Goal: Task Accomplishment & Management: Manage account settings

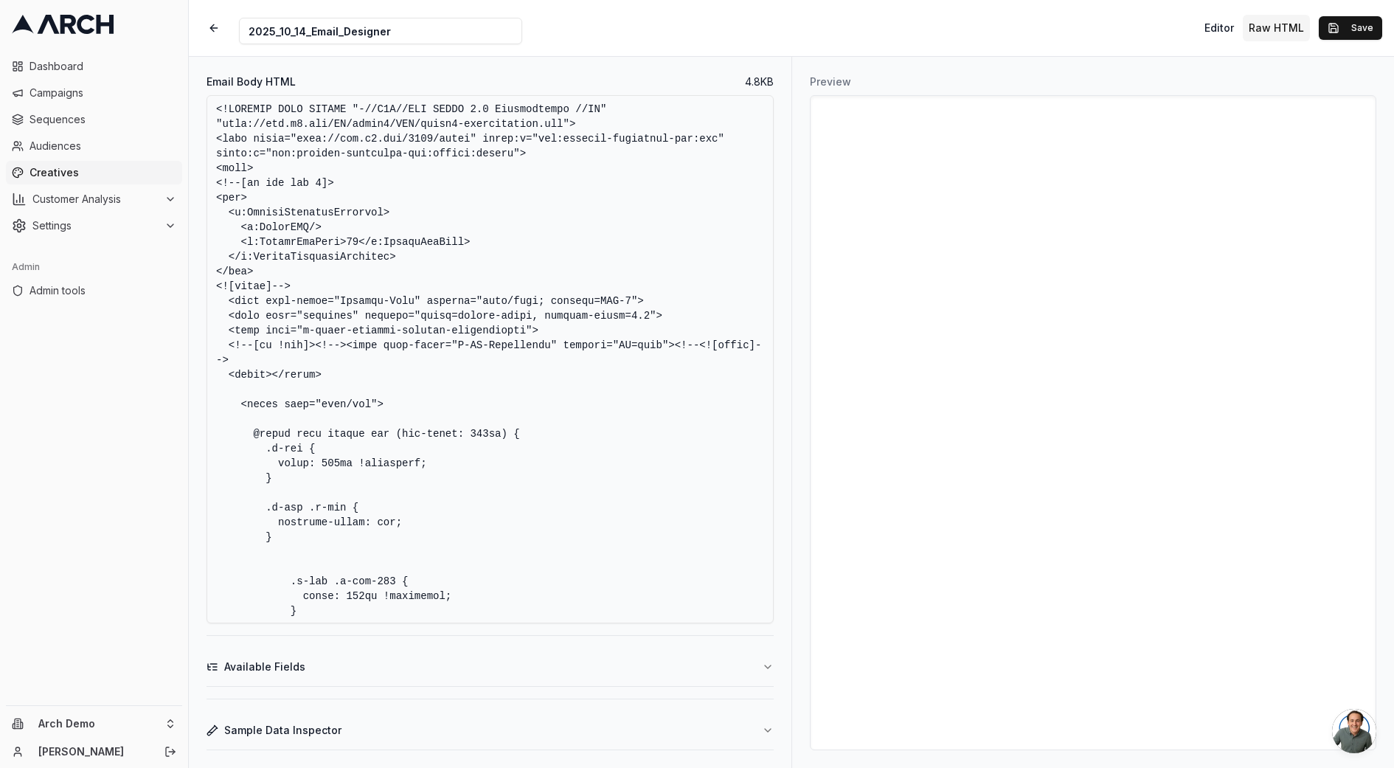
click at [56, 67] on span "Dashboard" at bounding box center [102, 66] width 147 height 15
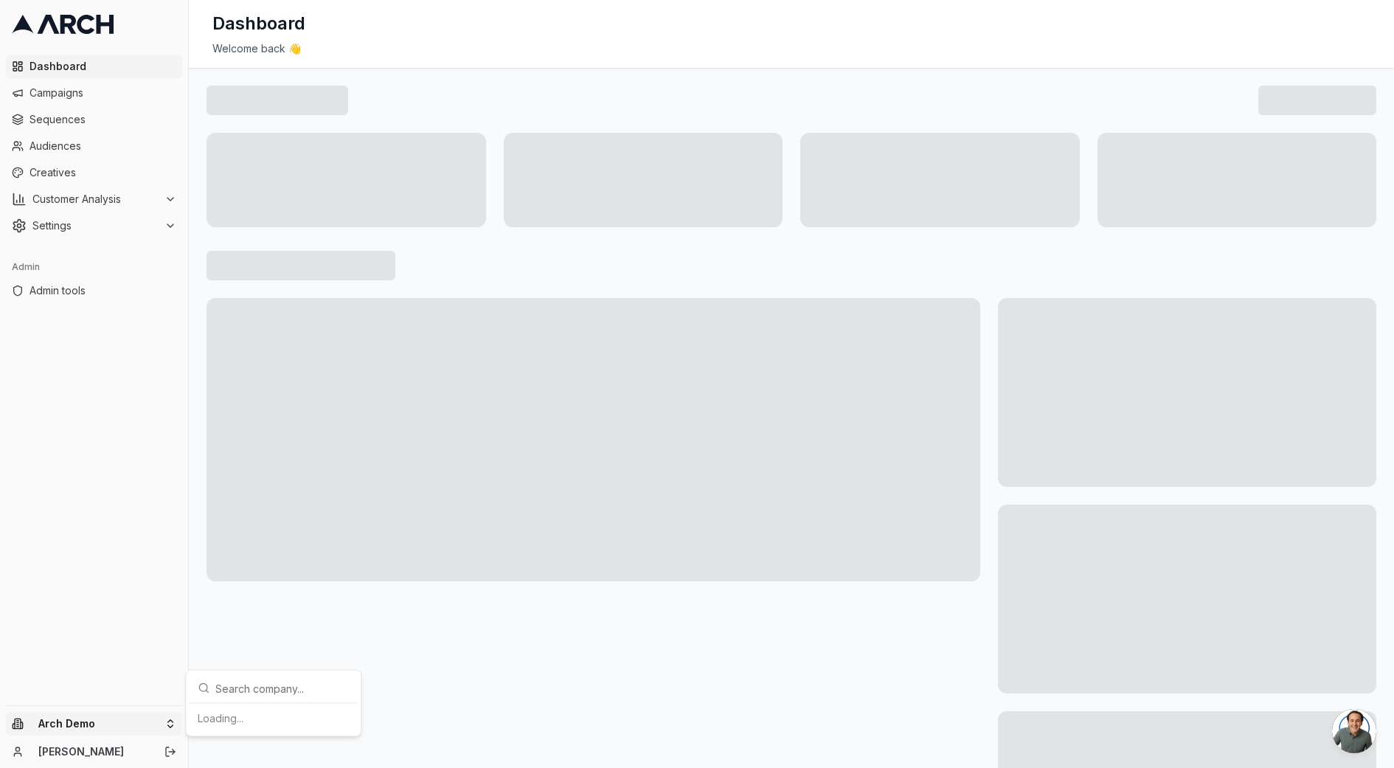
click at [74, 717] on html "Dashboard Campaigns Sequences Audiences Creatives Customer Analysis Settings Ad…" at bounding box center [697, 384] width 1394 height 768
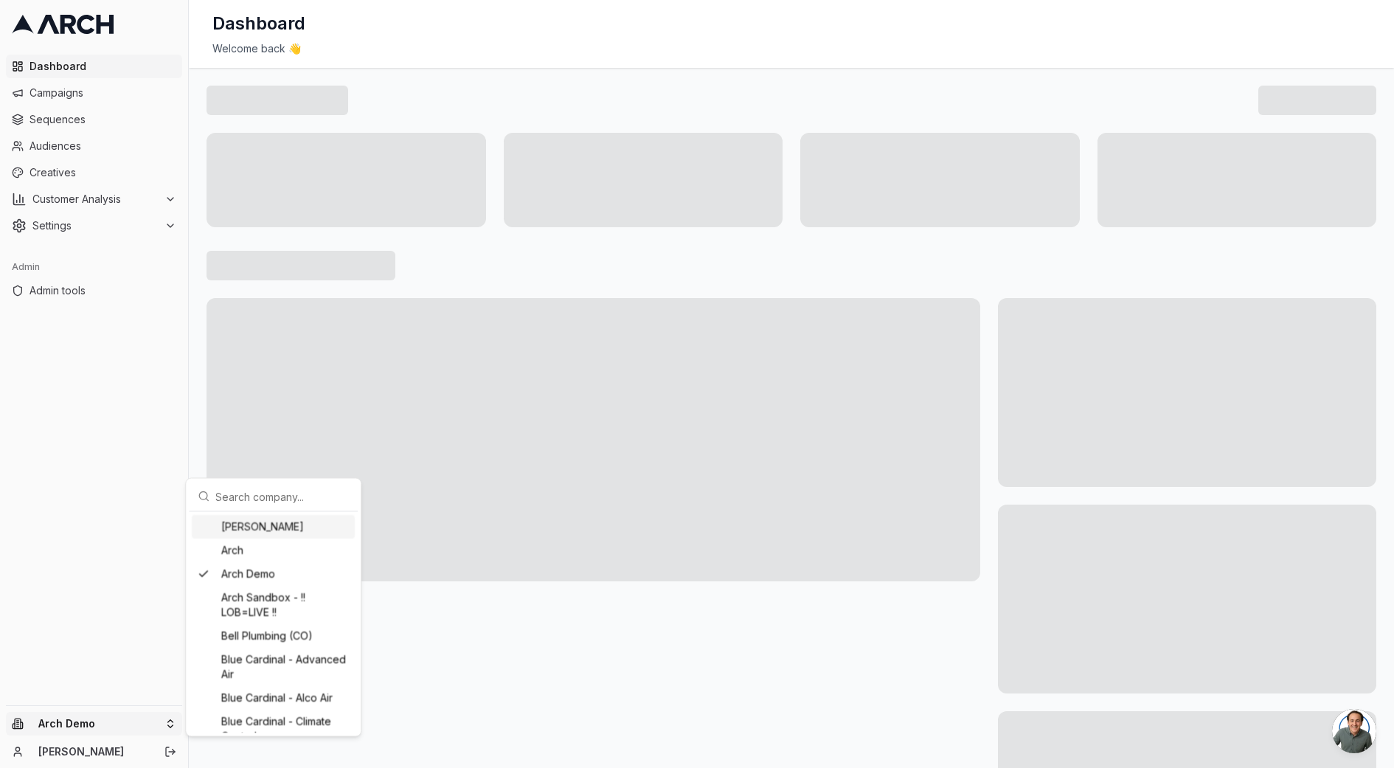
click at [243, 501] on input "text" at bounding box center [281, 495] width 133 height 29
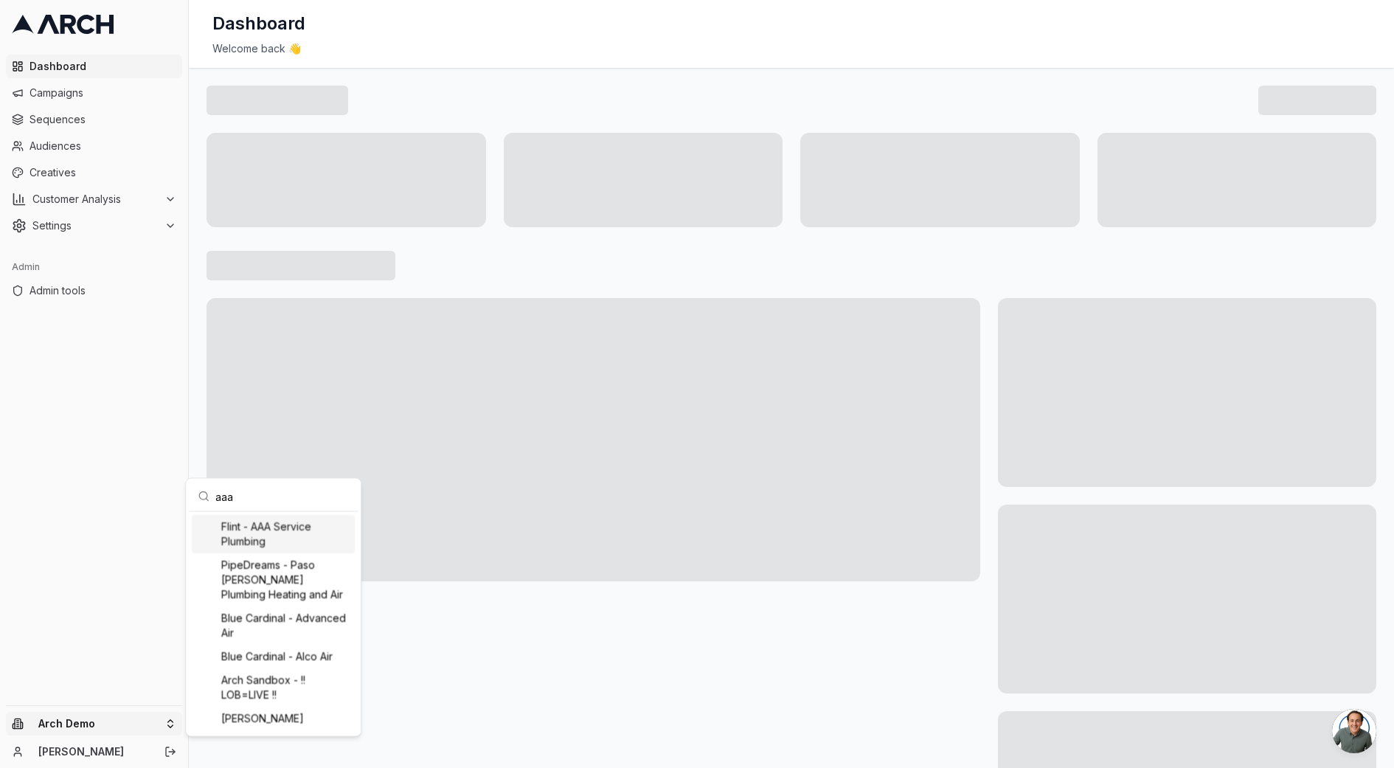
type input "aaa"
click at [269, 528] on div "Flint - AAA Service Plumbing" at bounding box center [273, 534] width 163 height 38
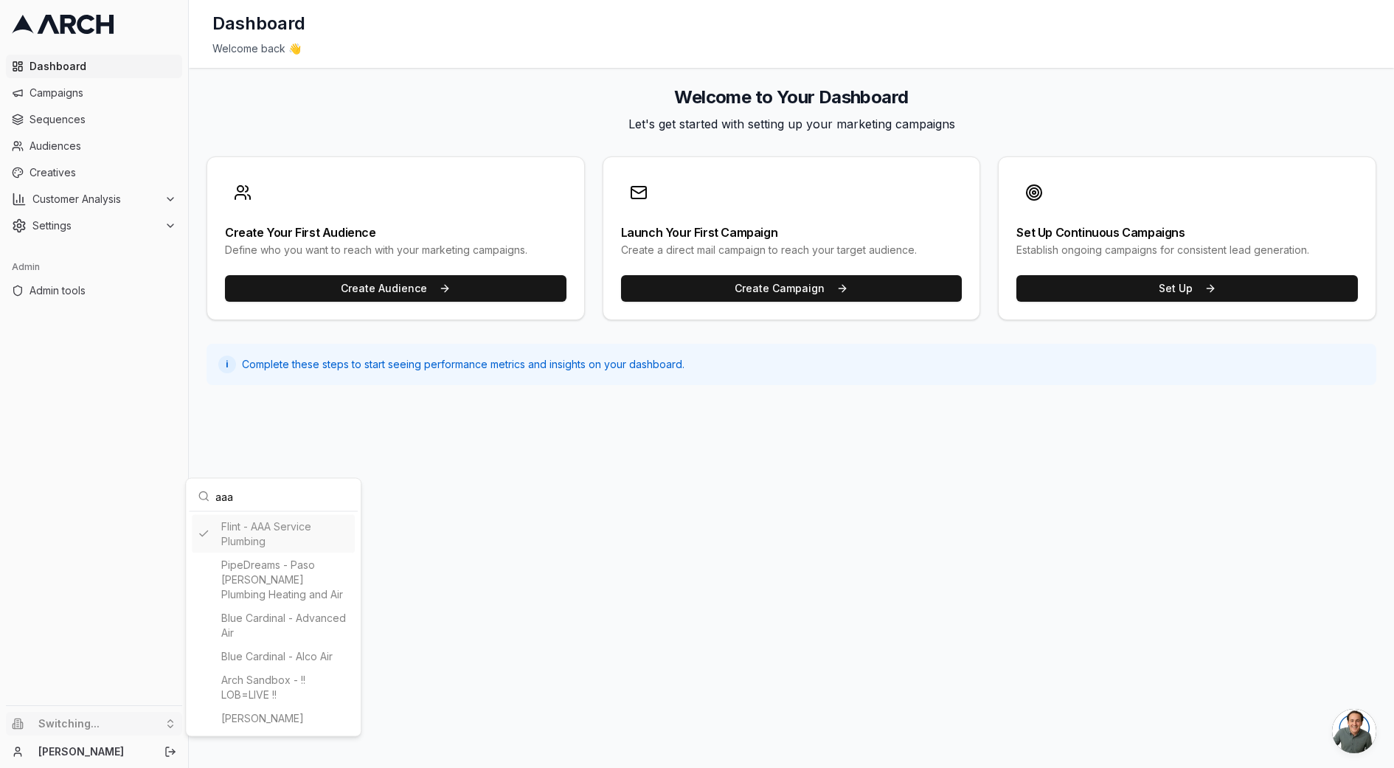
click at [100, 200] on html "Dashboard Campaigns Sequences Audiences Creatives Customer Analysis Settings Ad…" at bounding box center [697, 384] width 1394 height 768
click at [100, 200] on span "Customer Analysis" at bounding box center [95, 199] width 126 height 15
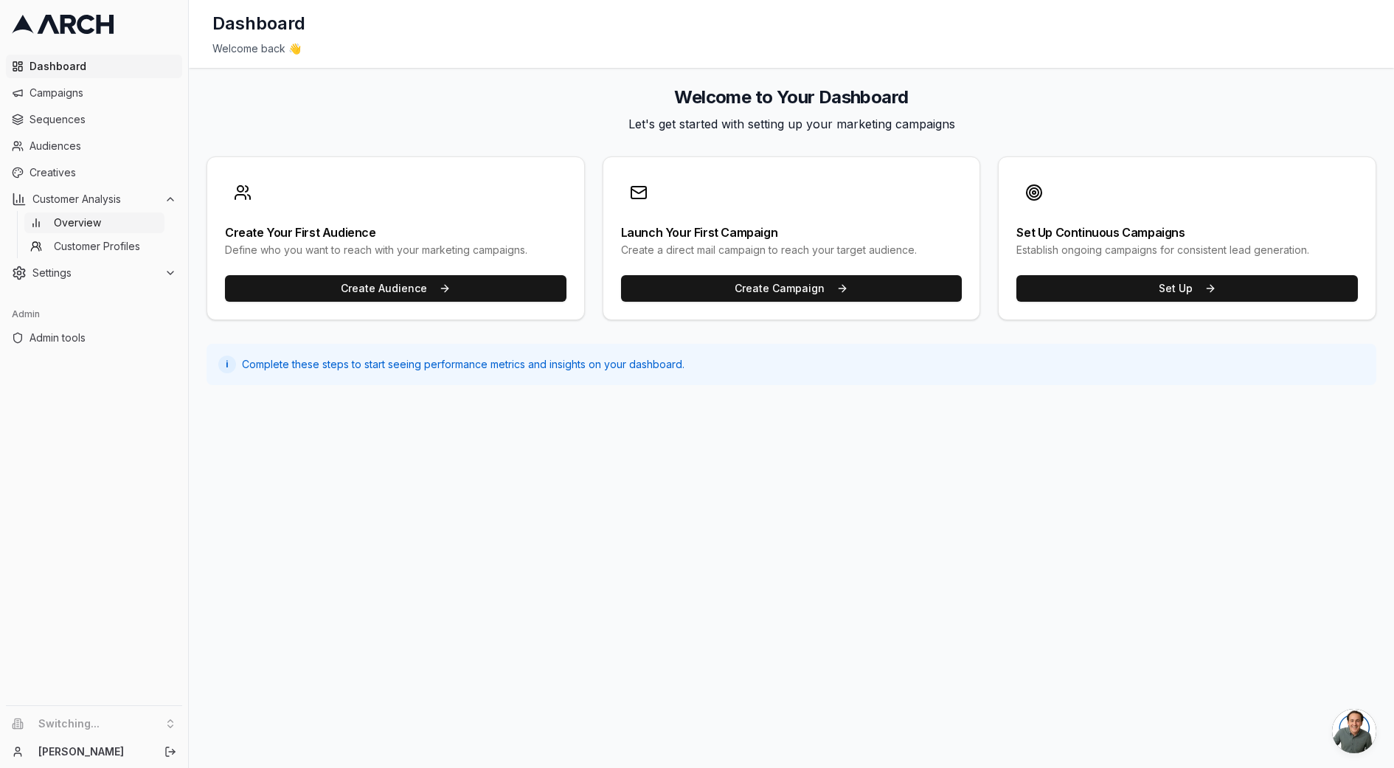
click at [96, 227] on span "Overview" at bounding box center [77, 222] width 47 height 15
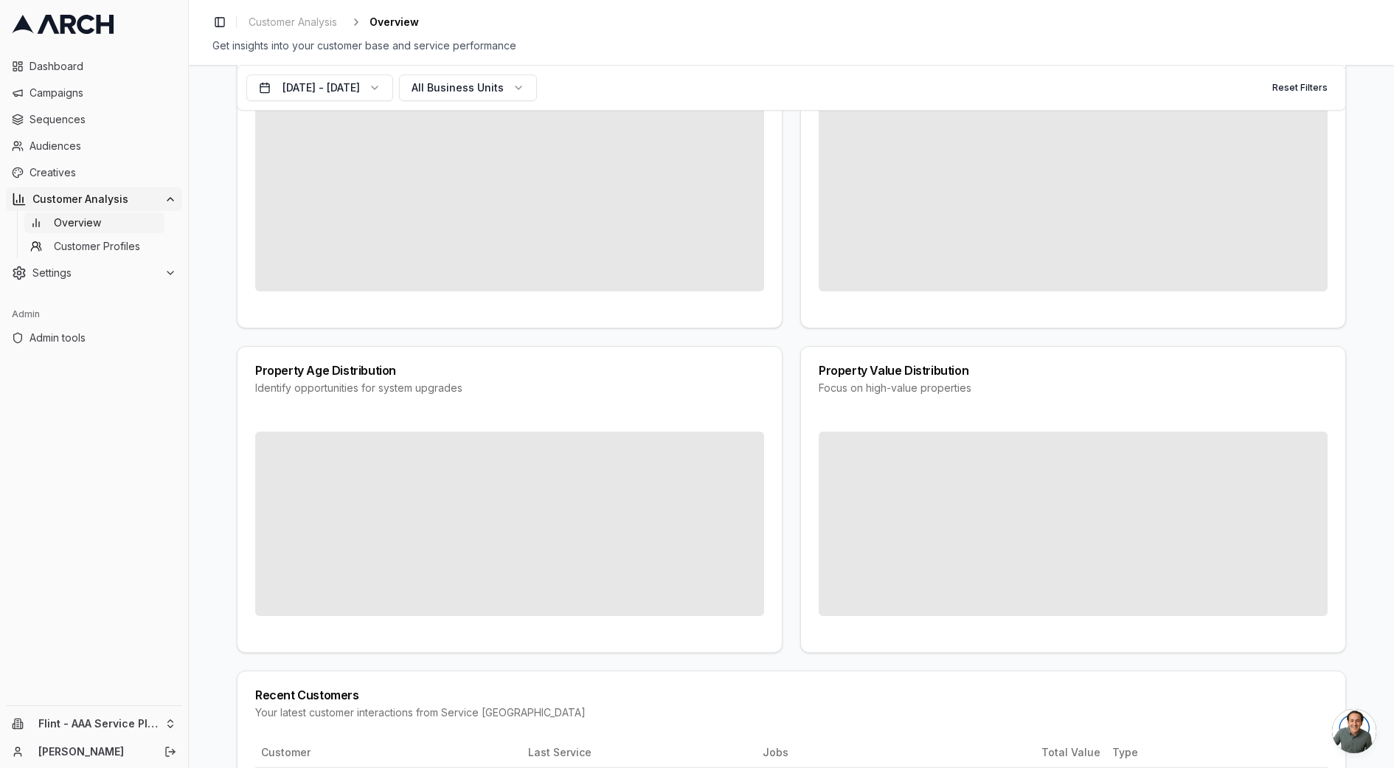
scroll to position [1328, 0]
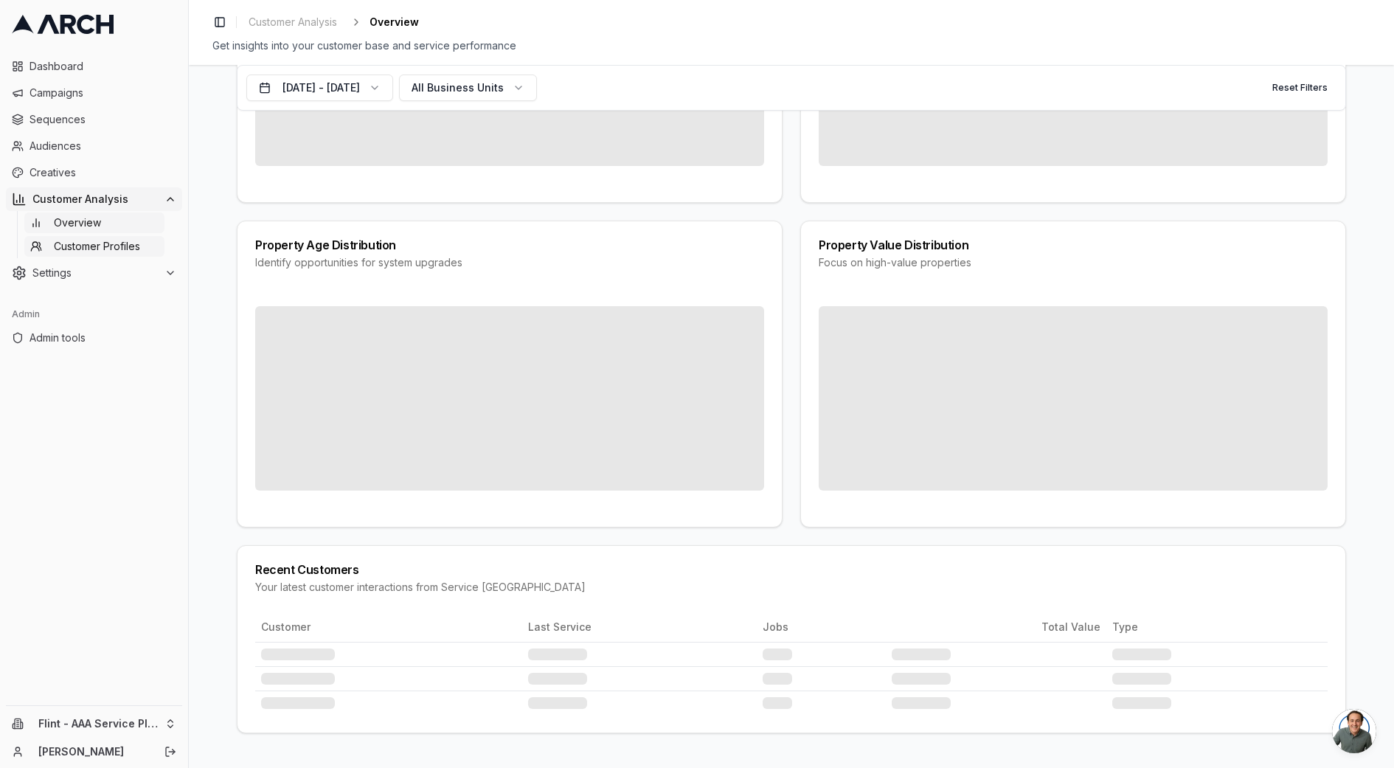
click at [128, 251] on span "Customer Profiles" at bounding box center [97, 246] width 86 height 15
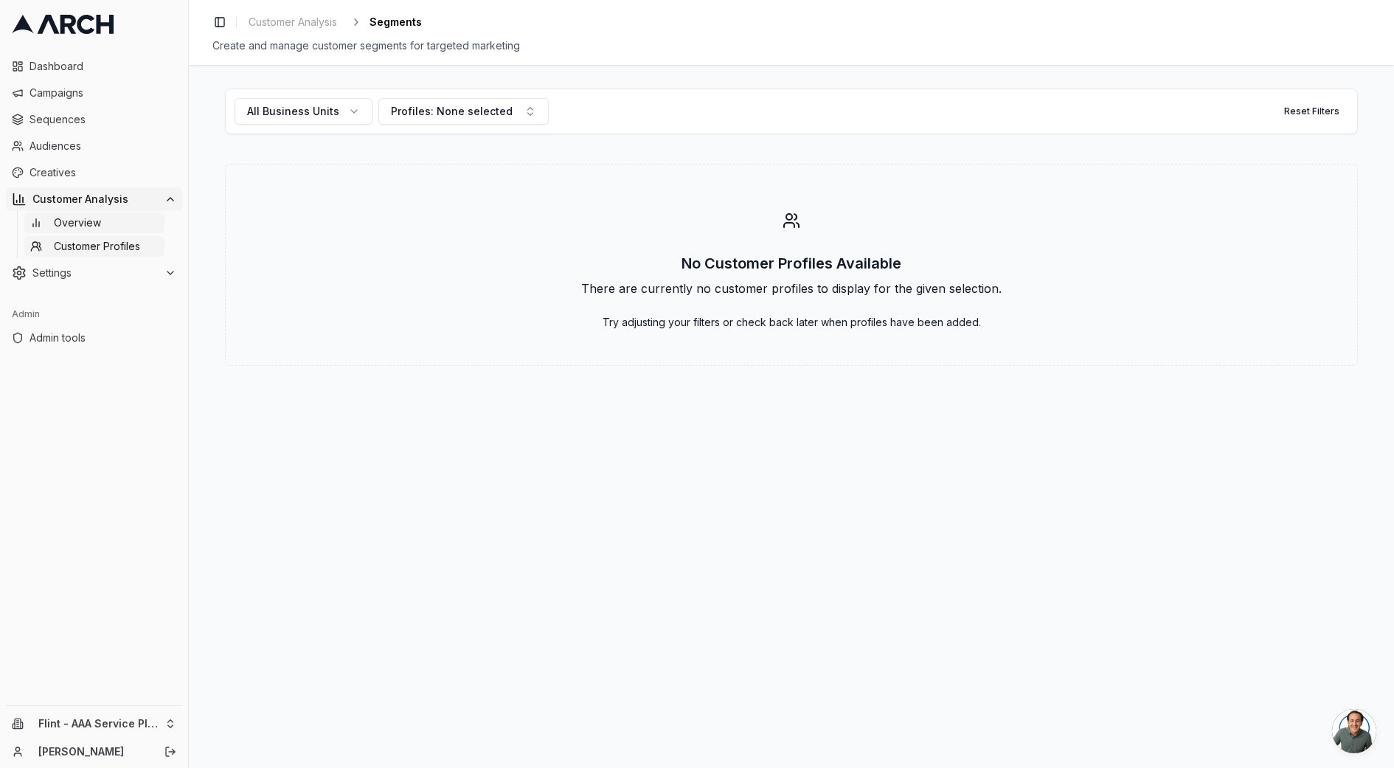
click at [97, 218] on span "Overview" at bounding box center [77, 222] width 47 height 15
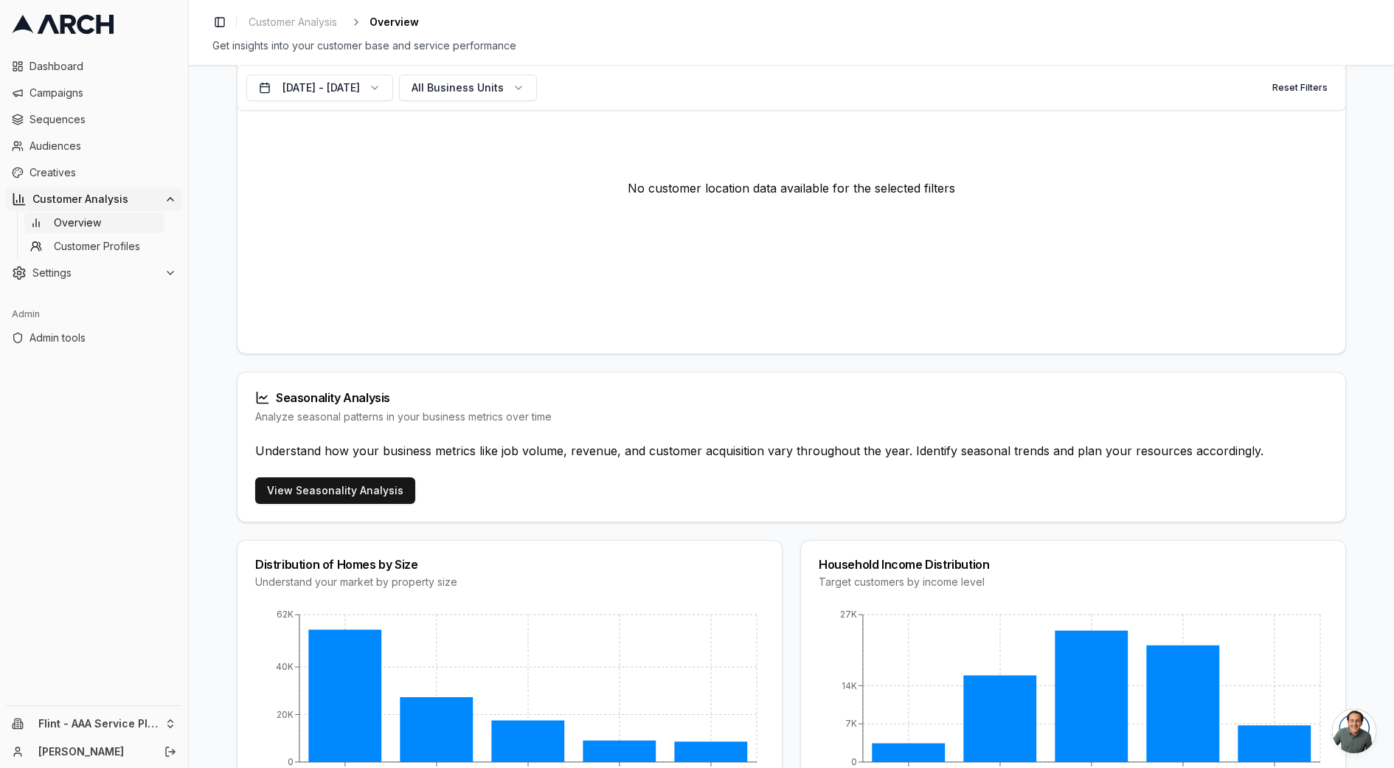
scroll to position [676, 0]
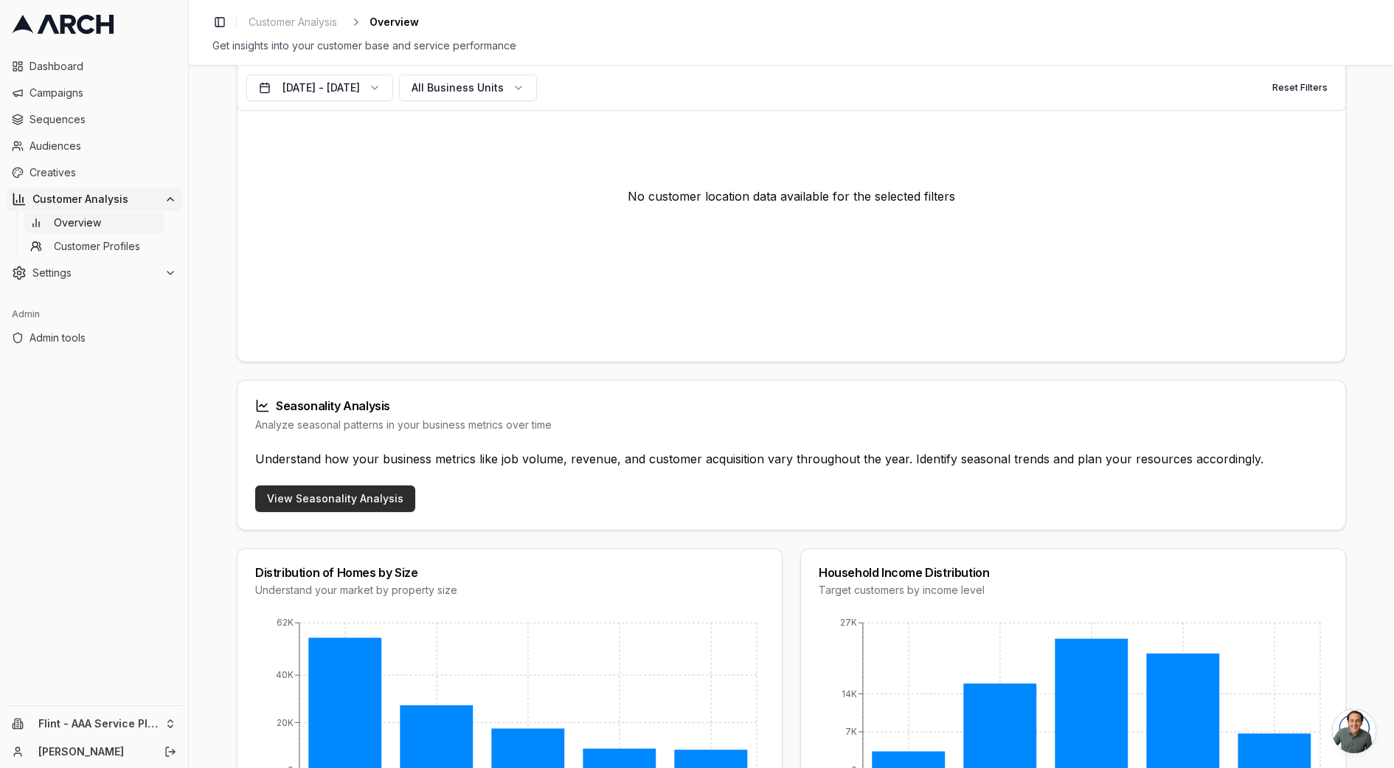
click at [347, 504] on link "View Seasonality Analysis" at bounding box center [335, 498] width 160 height 27
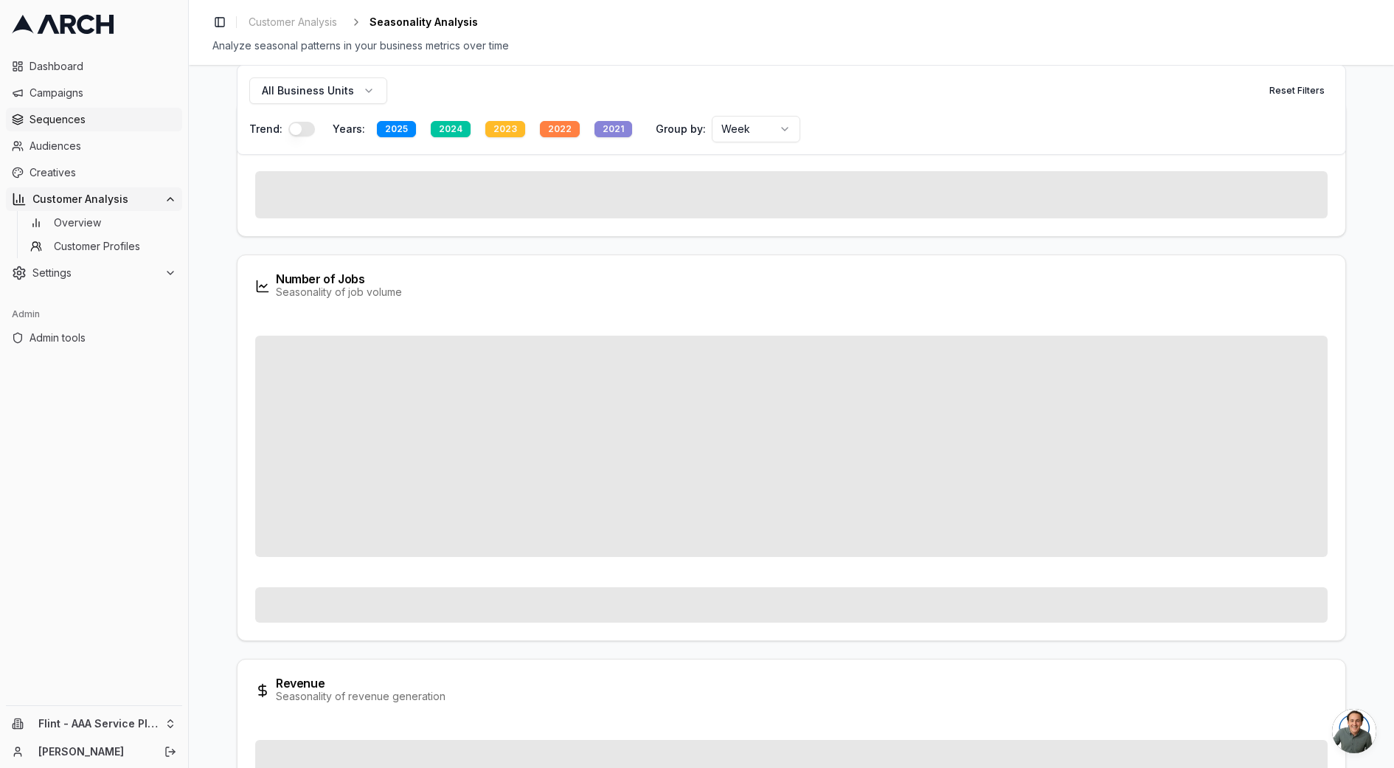
click at [77, 123] on span "Sequences" at bounding box center [102, 119] width 147 height 15
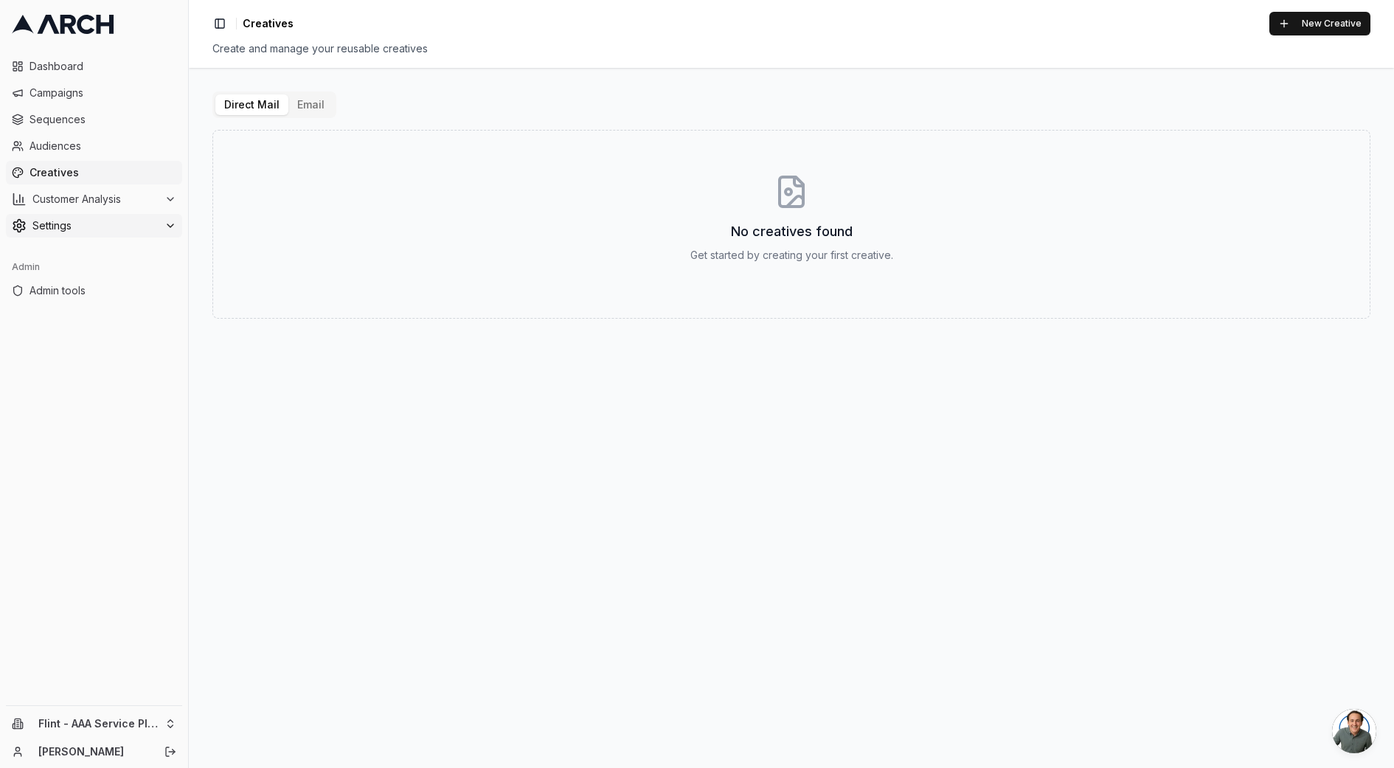
click at [79, 221] on span "Settings" at bounding box center [95, 225] width 126 height 15
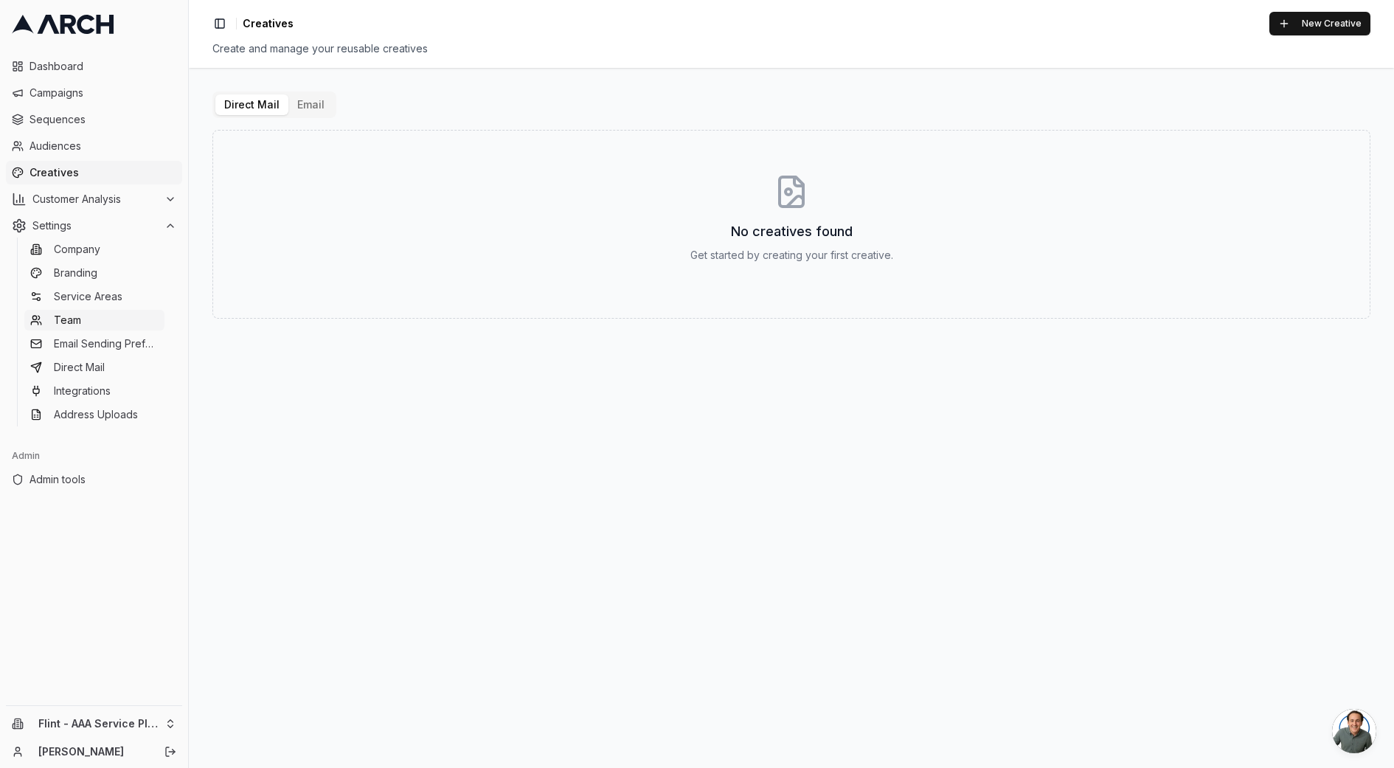
click at [100, 314] on link "Team" at bounding box center [94, 320] width 140 height 21
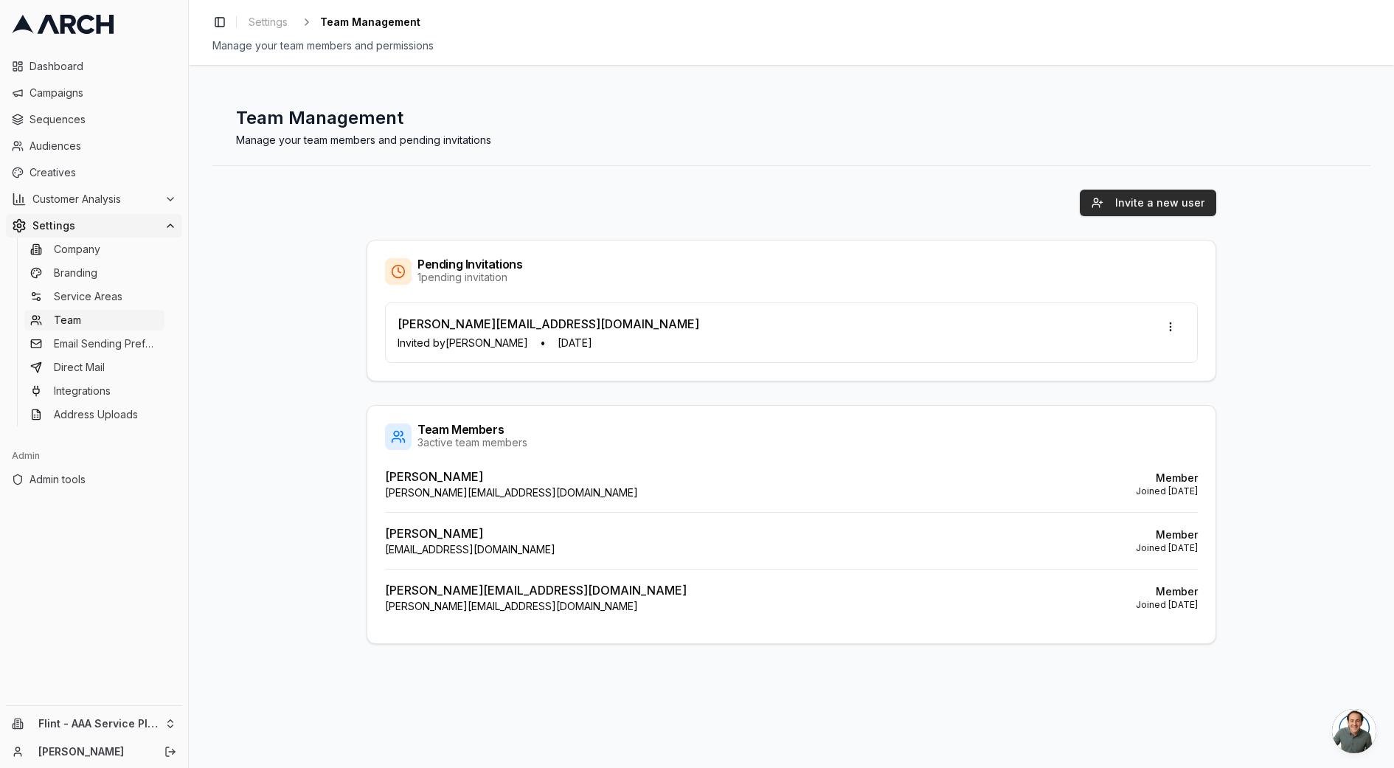
click at [1129, 197] on button "Invite a new user" at bounding box center [1147, 202] width 136 height 27
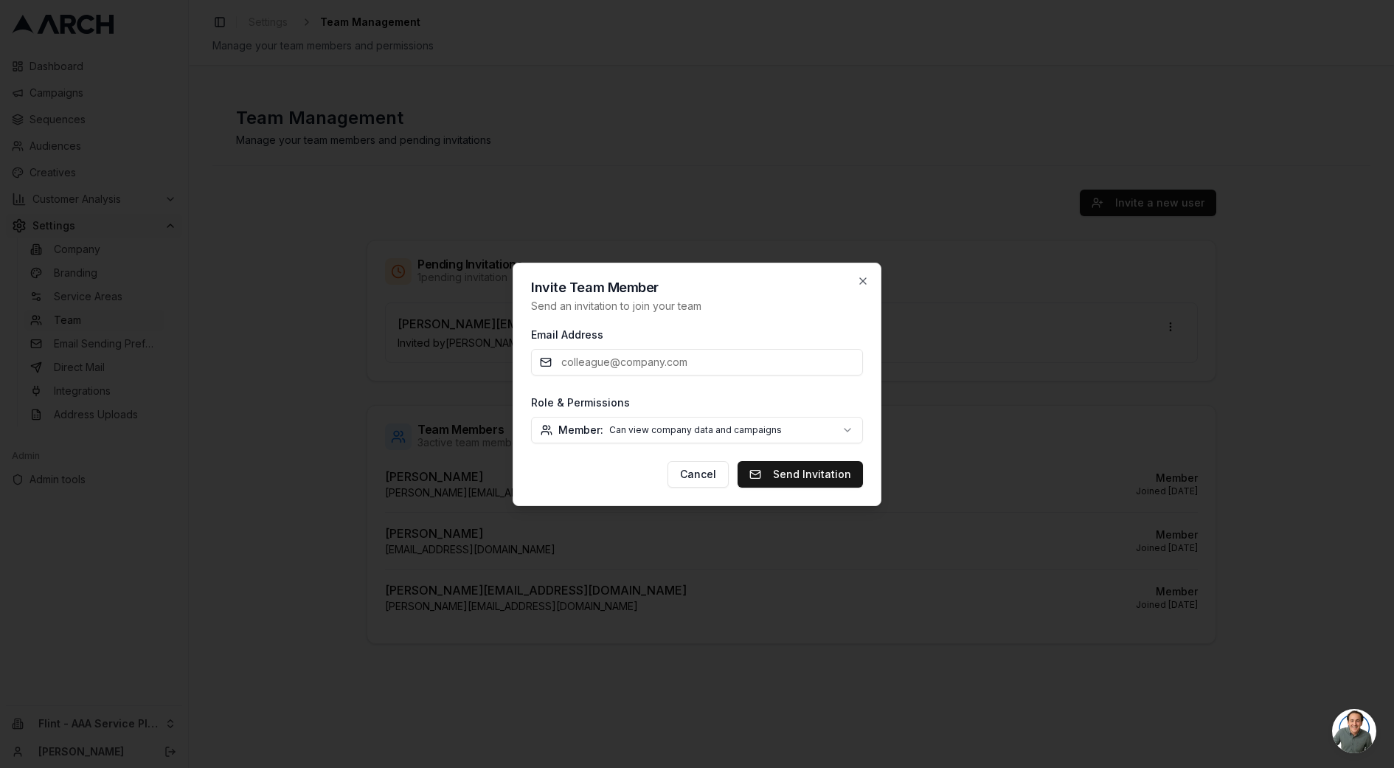
click at [704, 437] on body "Dashboard Campaigns Sequences Audiences Creatives Customer Analysis Settings Co…" at bounding box center [697, 384] width 1394 height 768
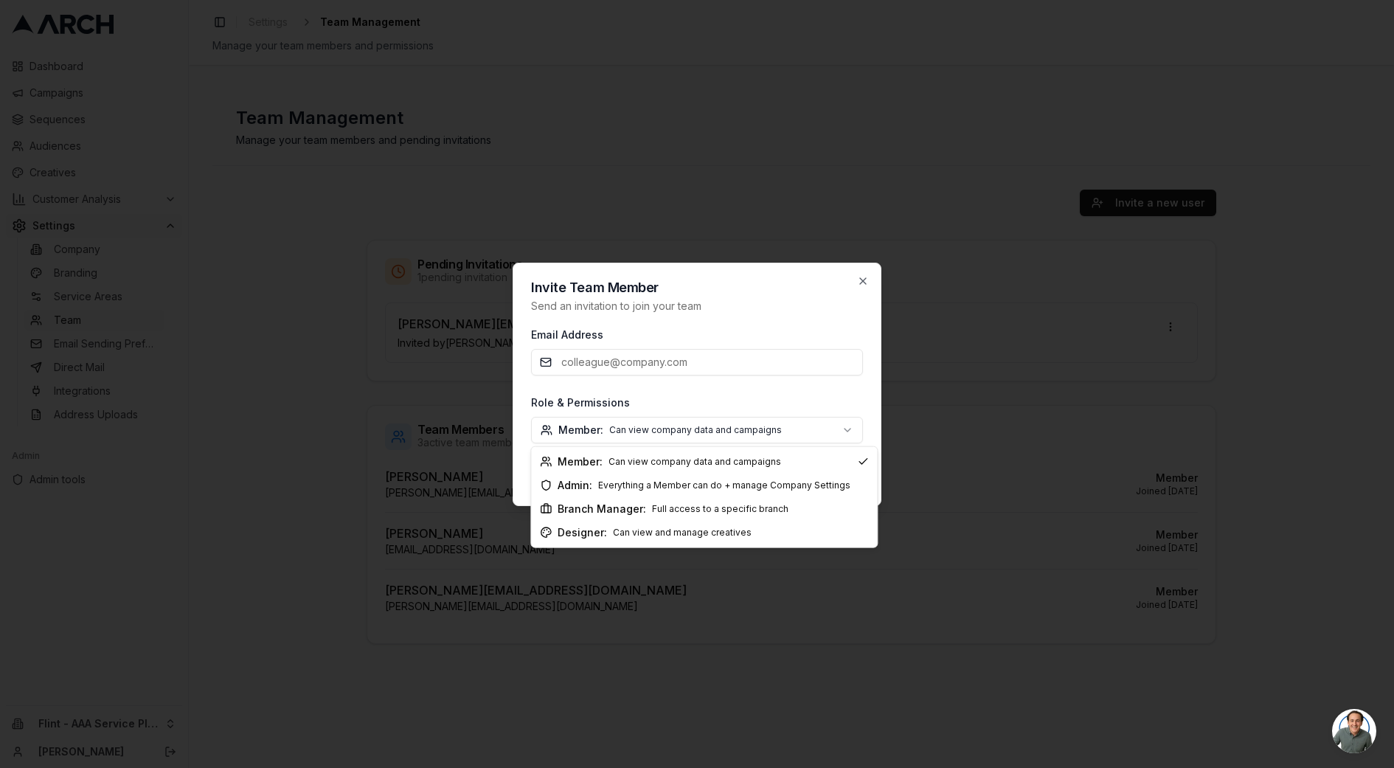
select select "branch_manager"
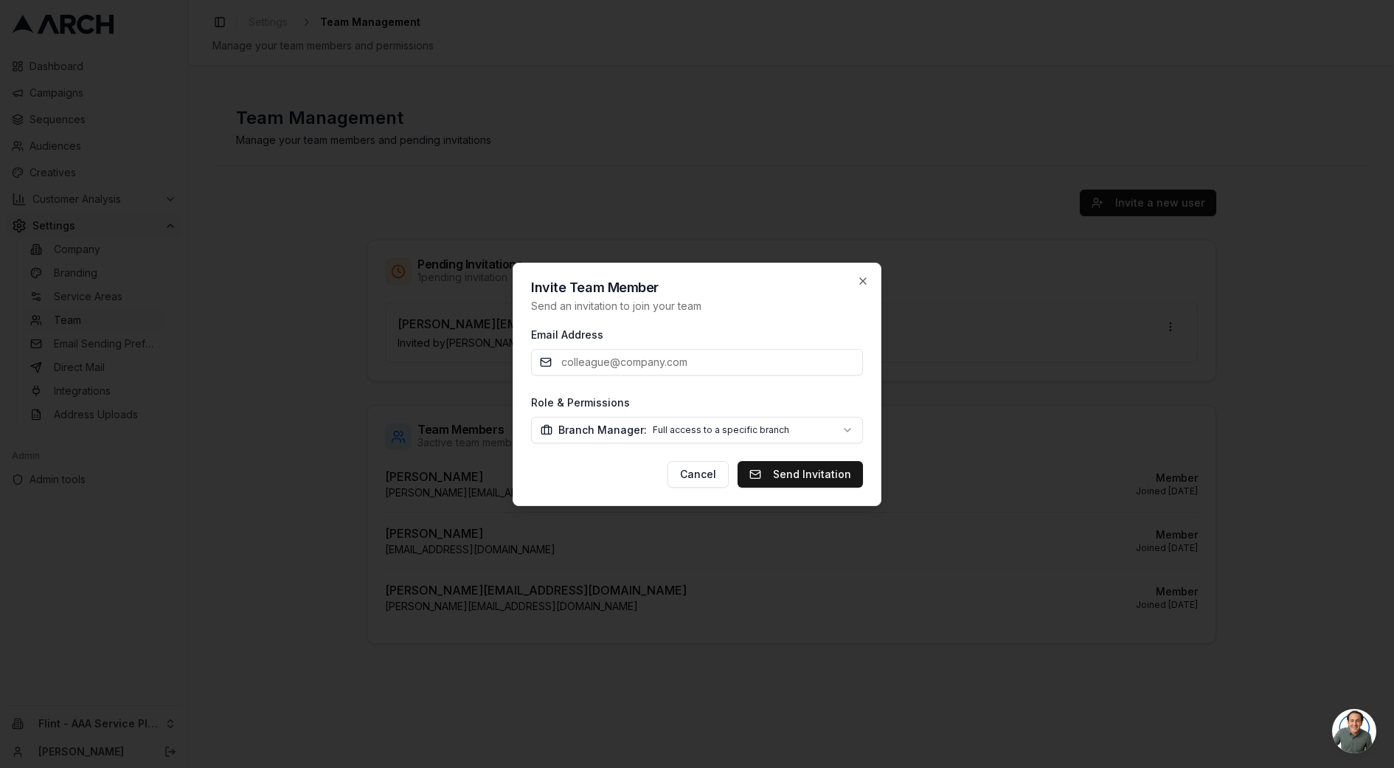
click at [659, 356] on input "Email Address" at bounding box center [697, 362] width 332 height 27
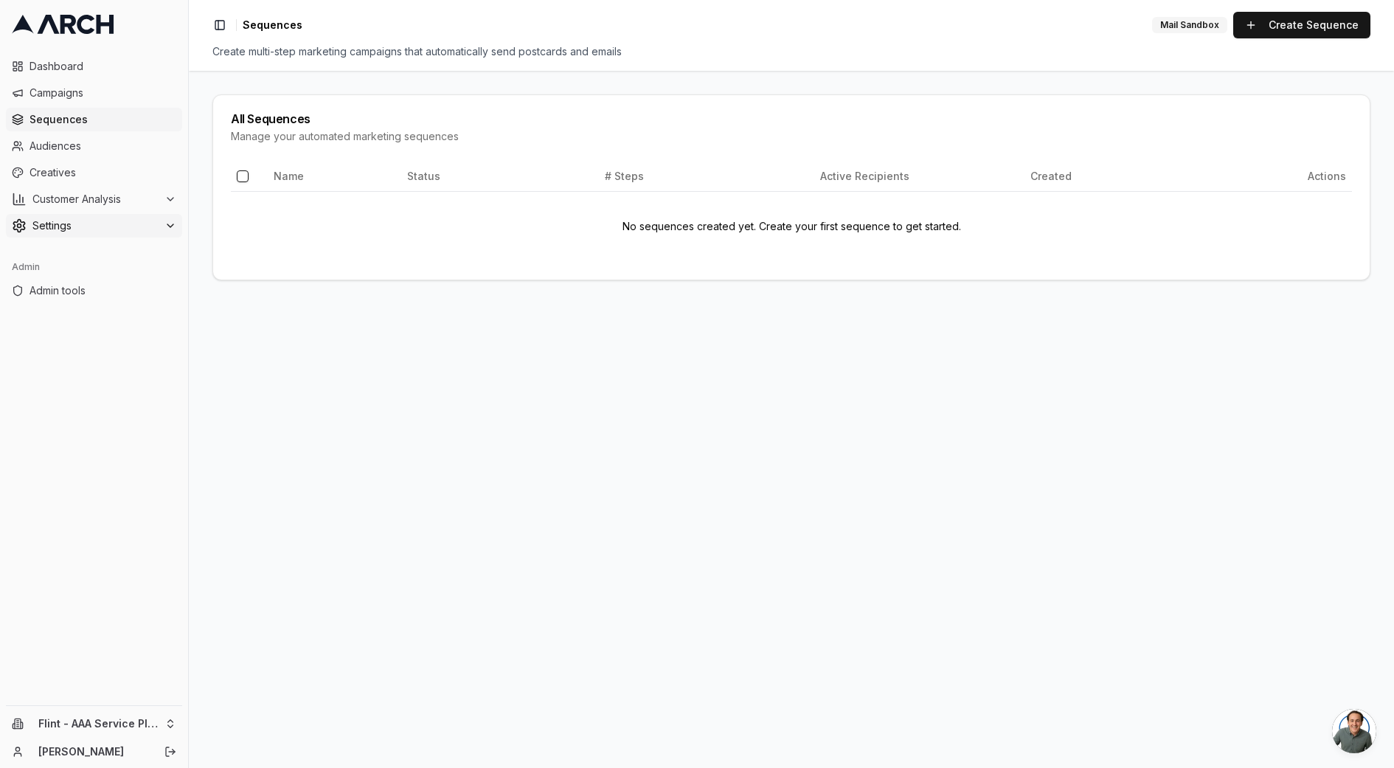
click at [66, 222] on span "Settings" at bounding box center [95, 225] width 126 height 15
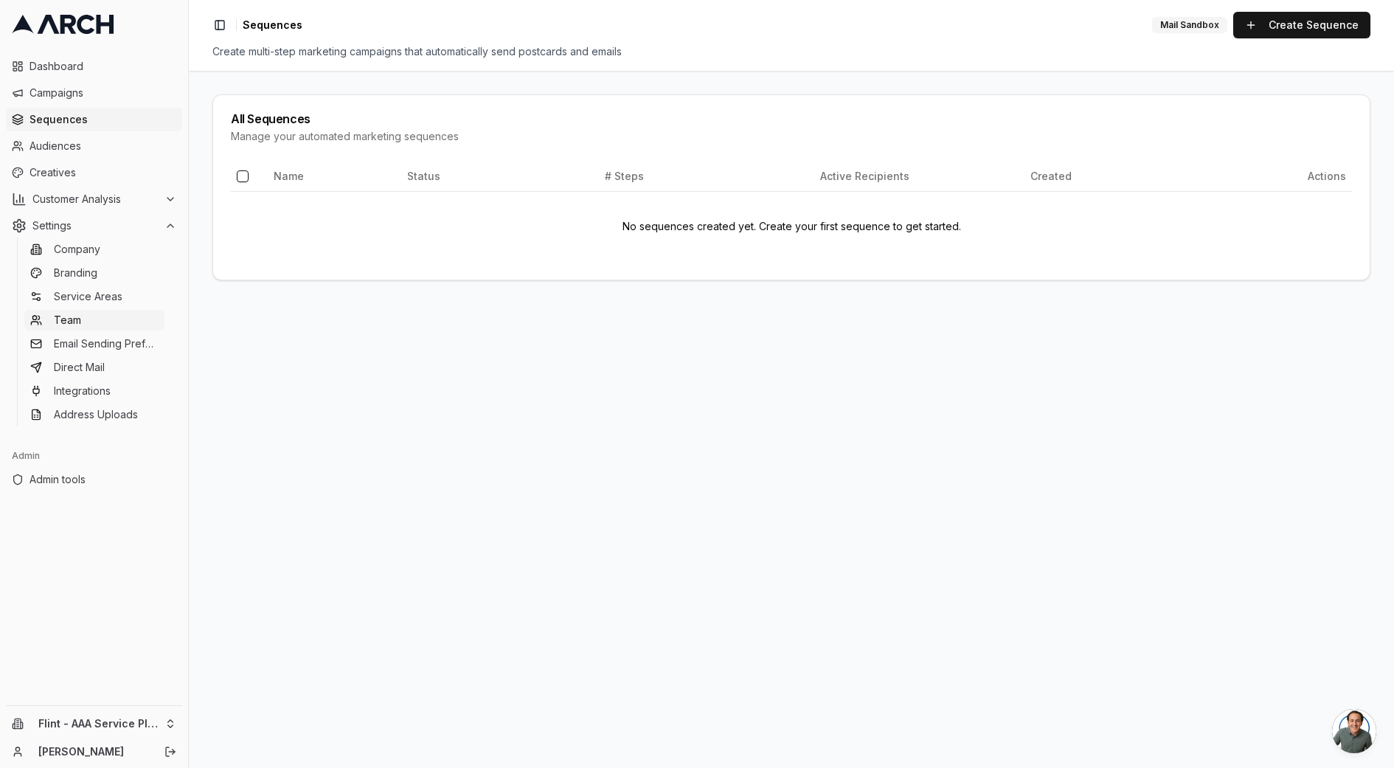
click at [88, 324] on link "Team" at bounding box center [94, 320] width 140 height 21
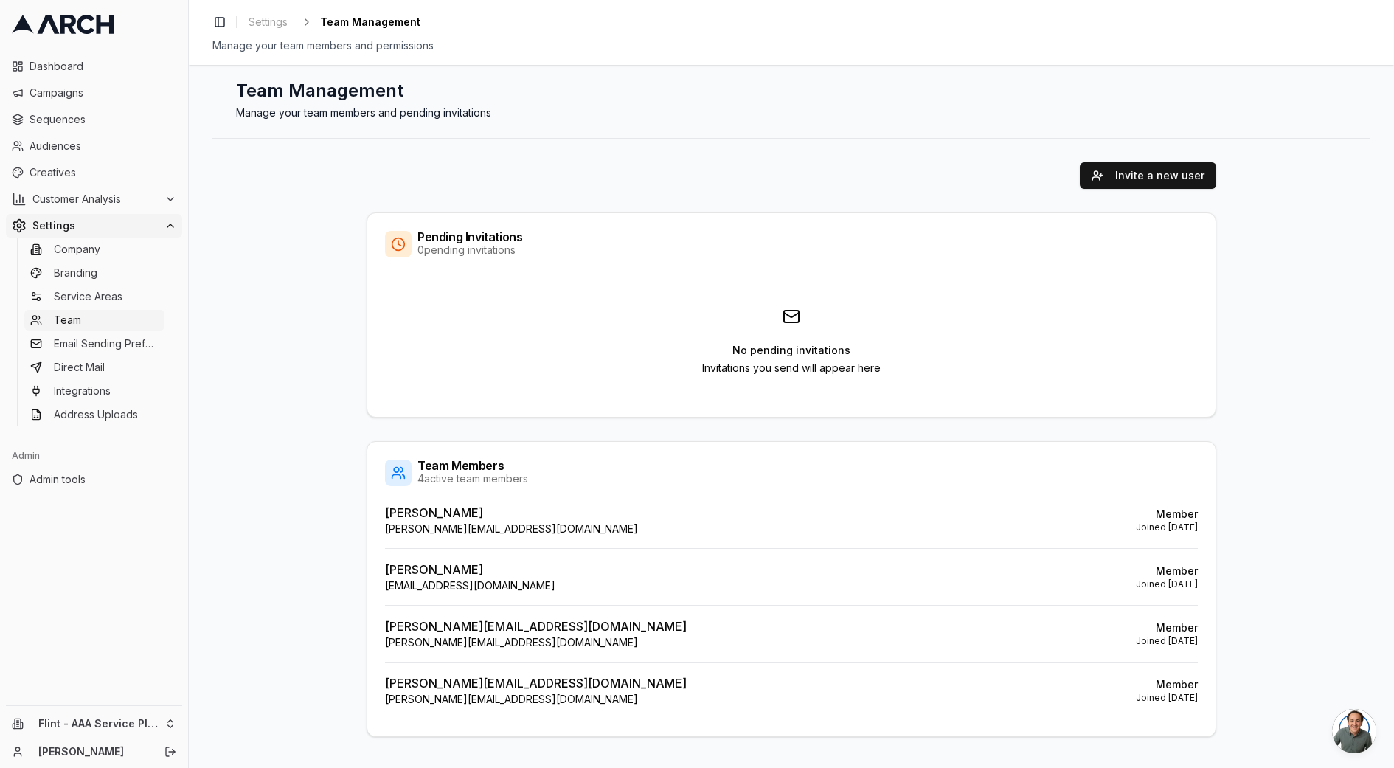
scroll to position [41, 0]
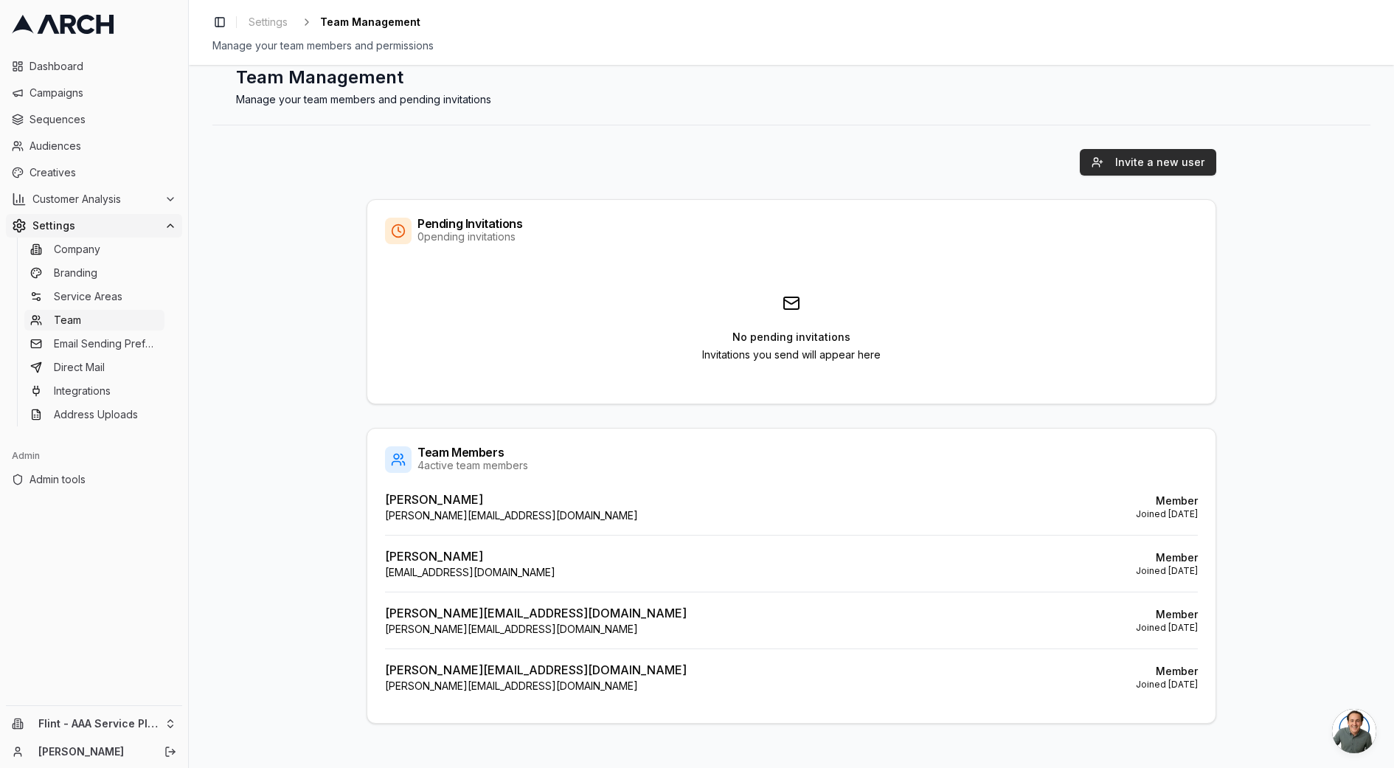
click at [1127, 158] on button "Invite a new user" at bounding box center [1147, 162] width 136 height 27
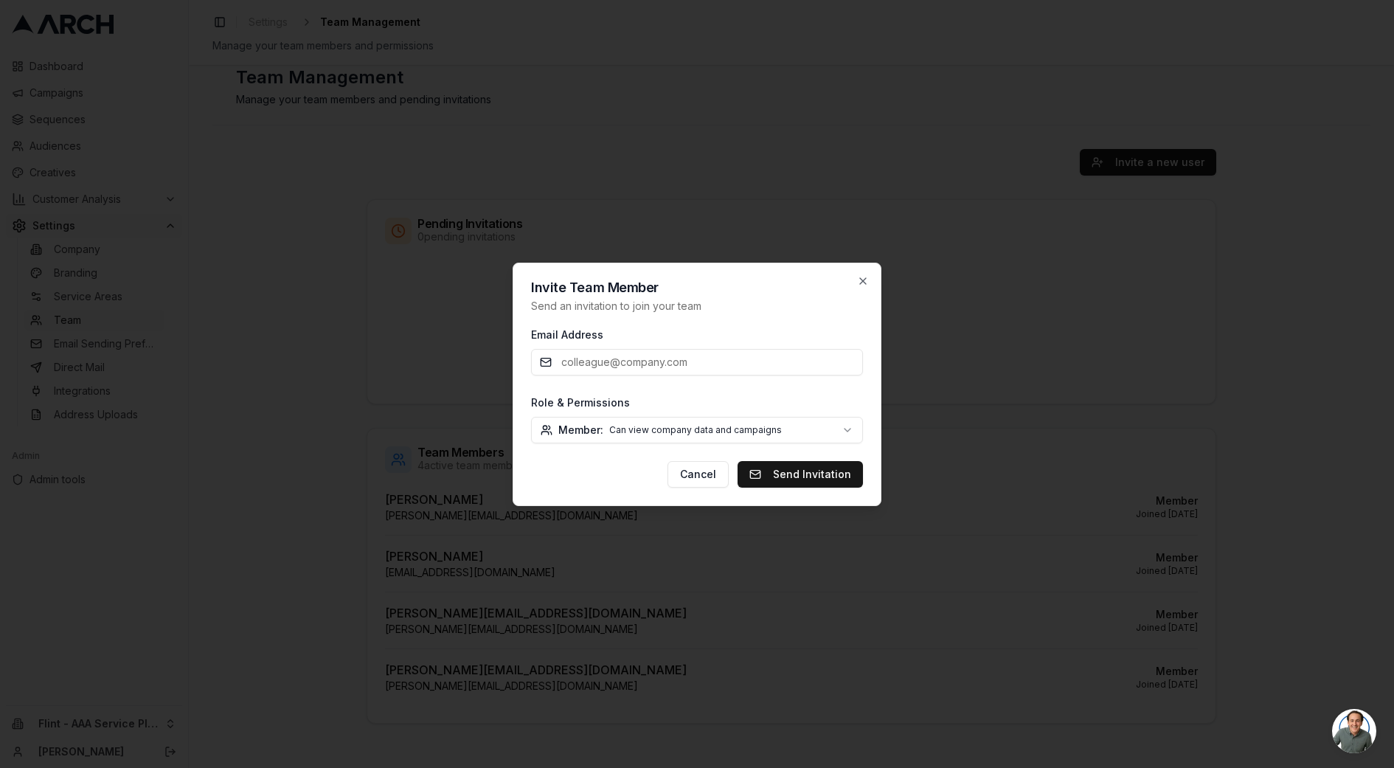
paste input "[PERSON_NAME][EMAIL_ADDRESS][DOMAIN_NAME]"
type input "[PERSON_NAME][EMAIL_ADDRESS][DOMAIN_NAME]"
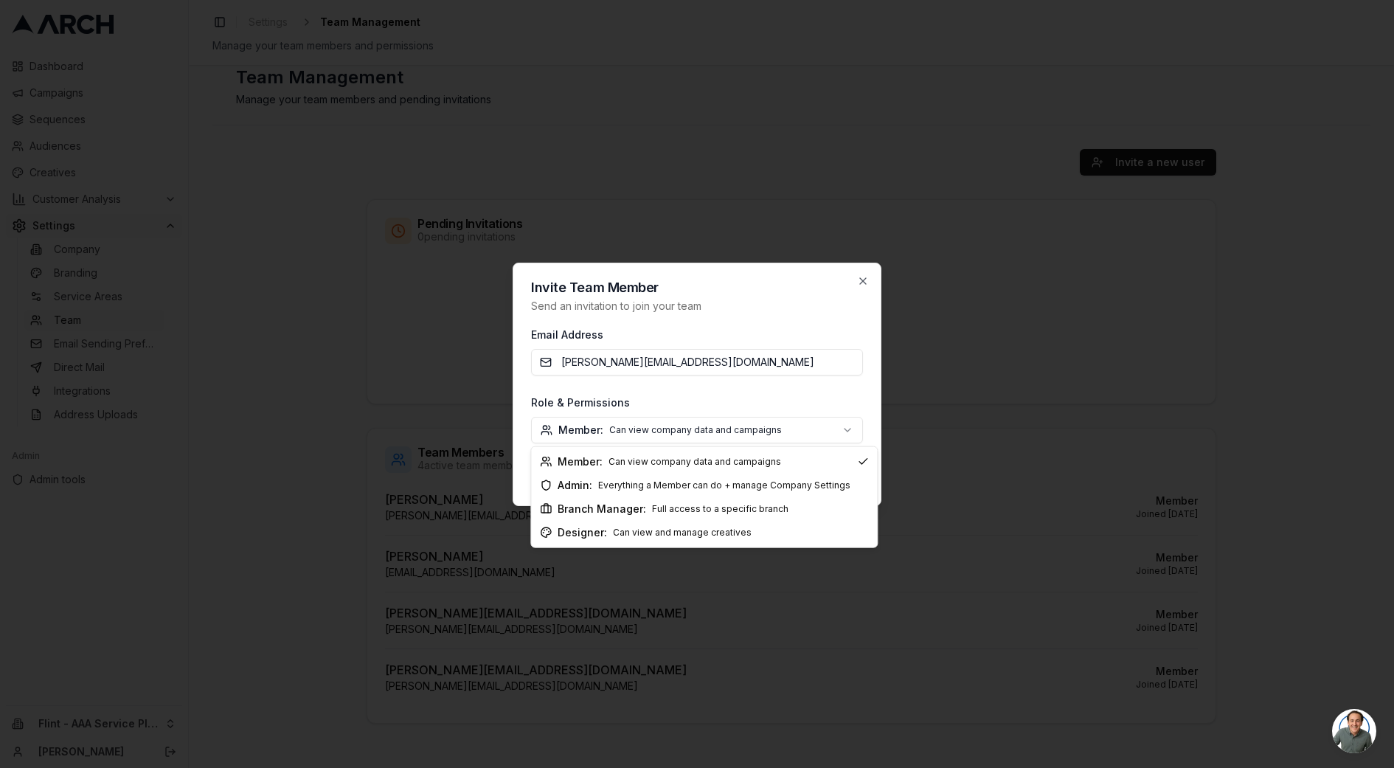
click at [690, 432] on body "Dashboard Campaigns Sequences Audiences Creatives Customer Analysis Settings Co…" at bounding box center [697, 384] width 1394 height 768
select select "branch_manager"
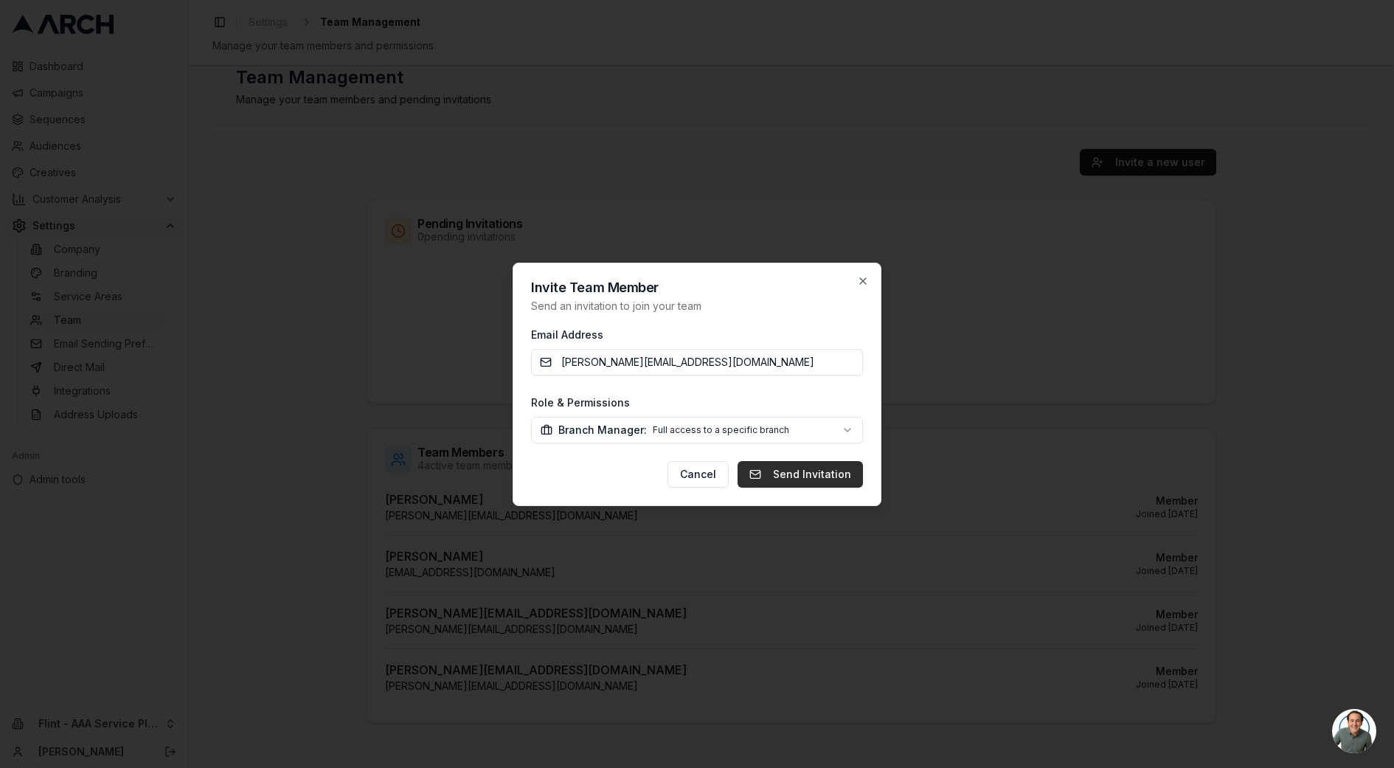
click at [796, 473] on button "Send Invitation" at bounding box center [799, 474] width 125 height 27
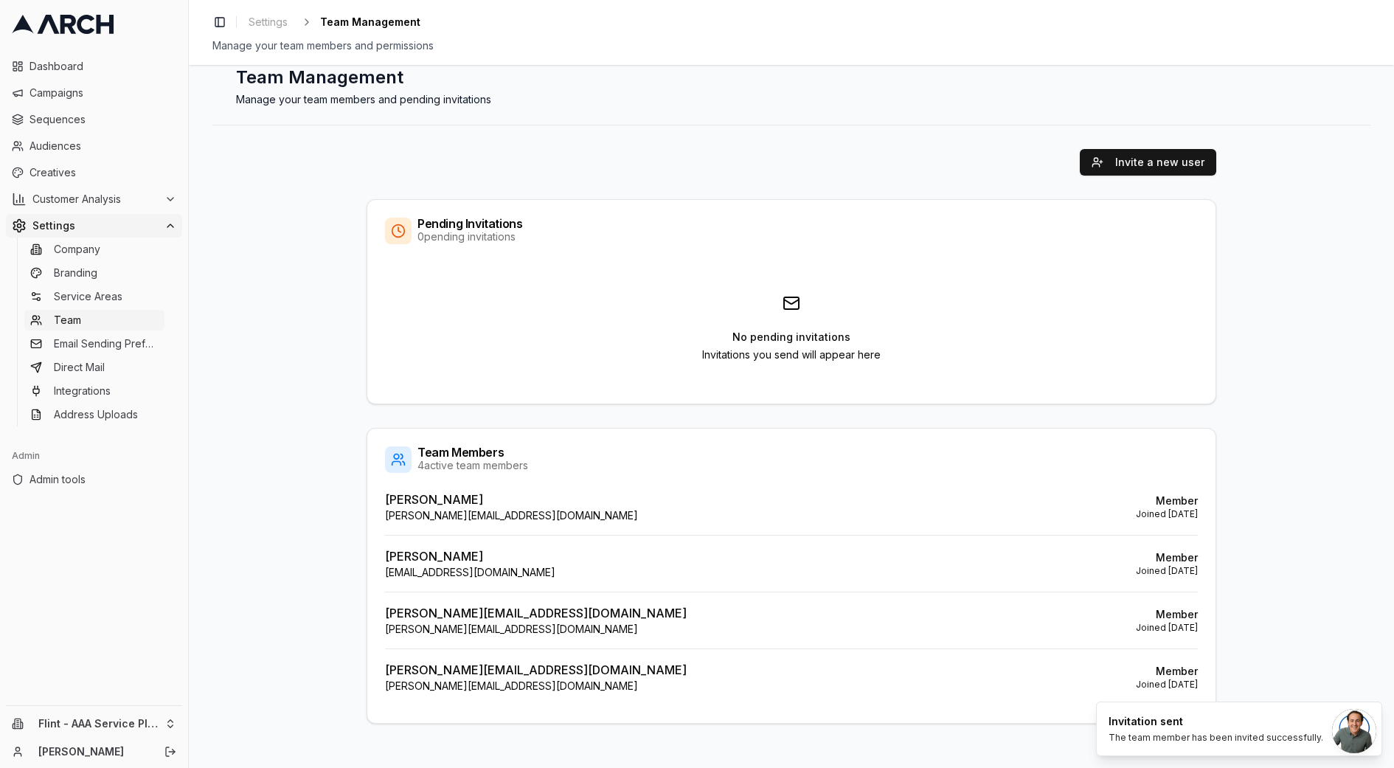
scroll to position [0, 0]
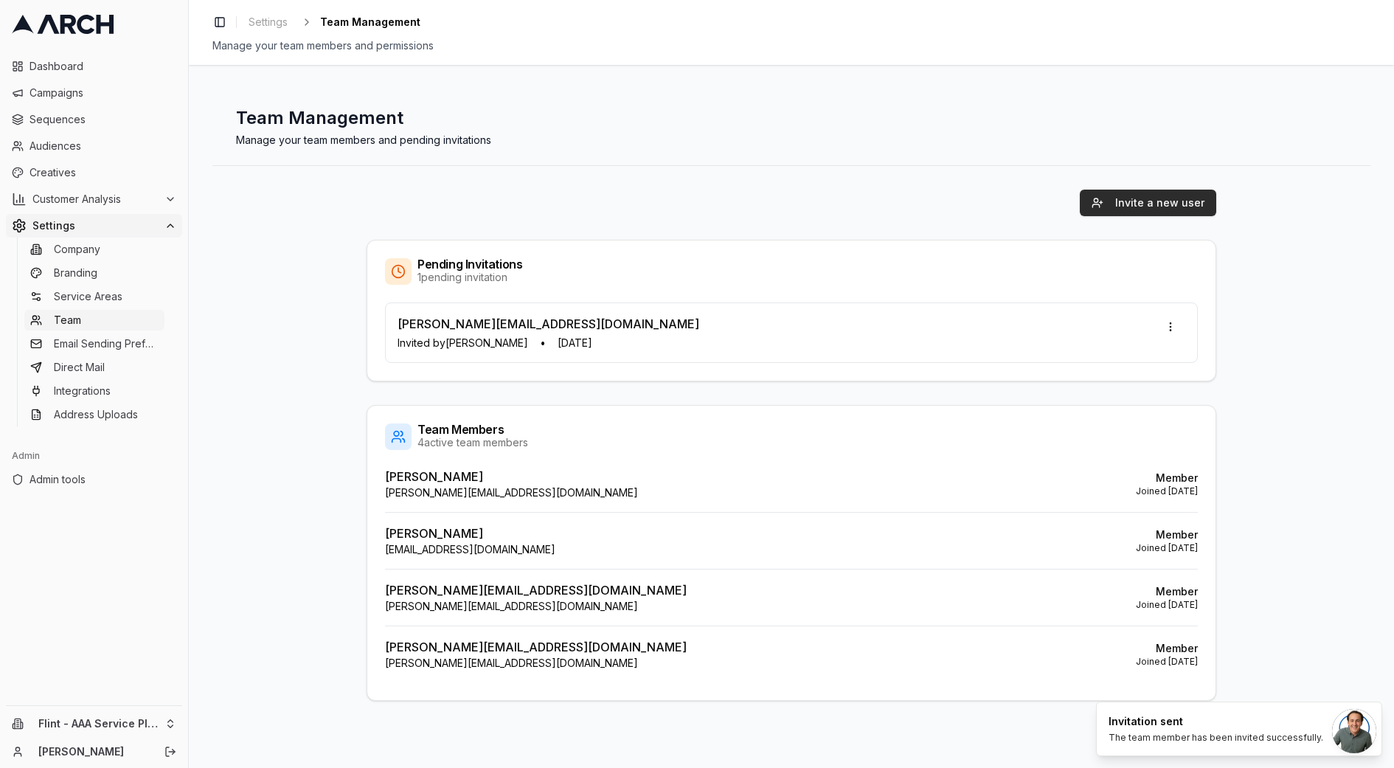
click at [1122, 205] on button "Invite a new user" at bounding box center [1147, 202] width 136 height 27
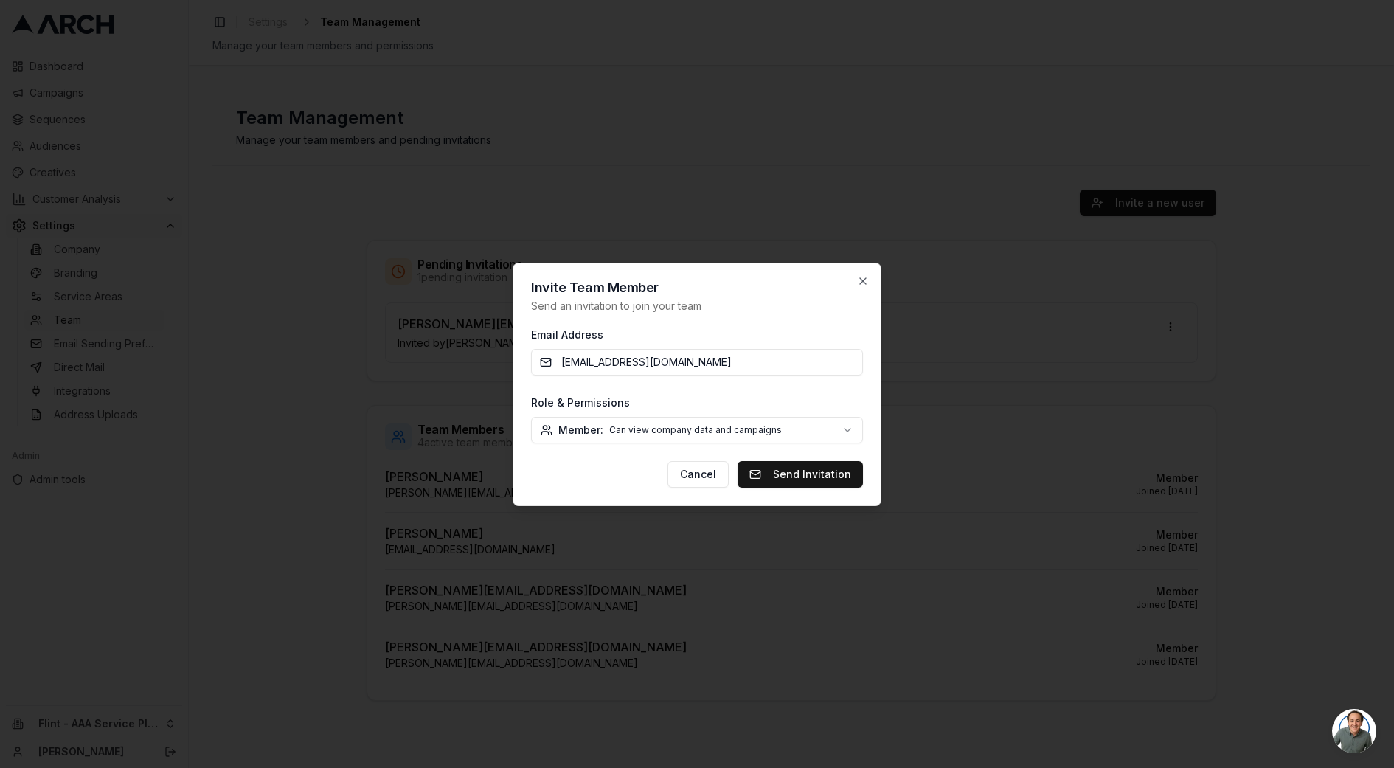
type input "[EMAIL_ADDRESS][DOMAIN_NAME]"
click at [641, 428] on body "Dashboard Campaigns Sequences Audiences Creatives Customer Analysis Settings Co…" at bounding box center [697, 384] width 1394 height 768
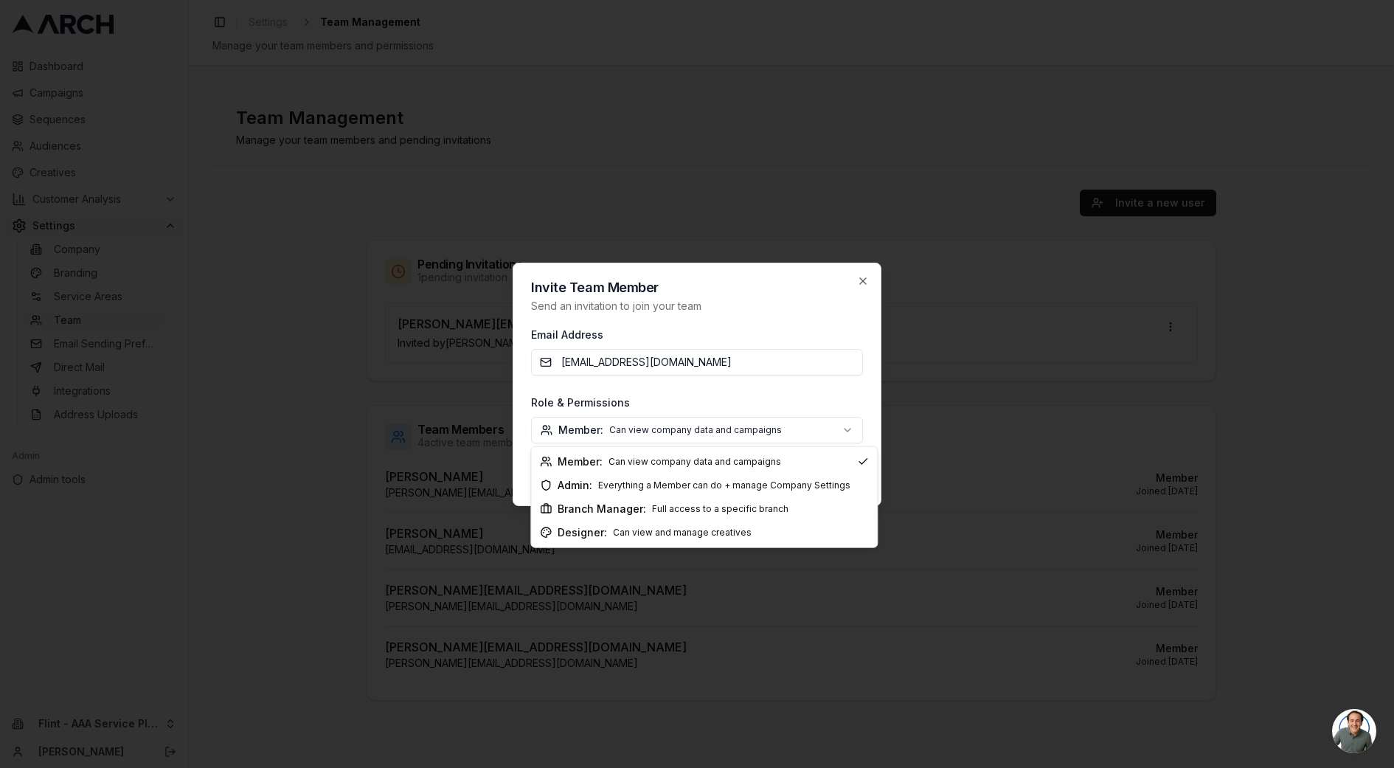
select select "branch_manager"
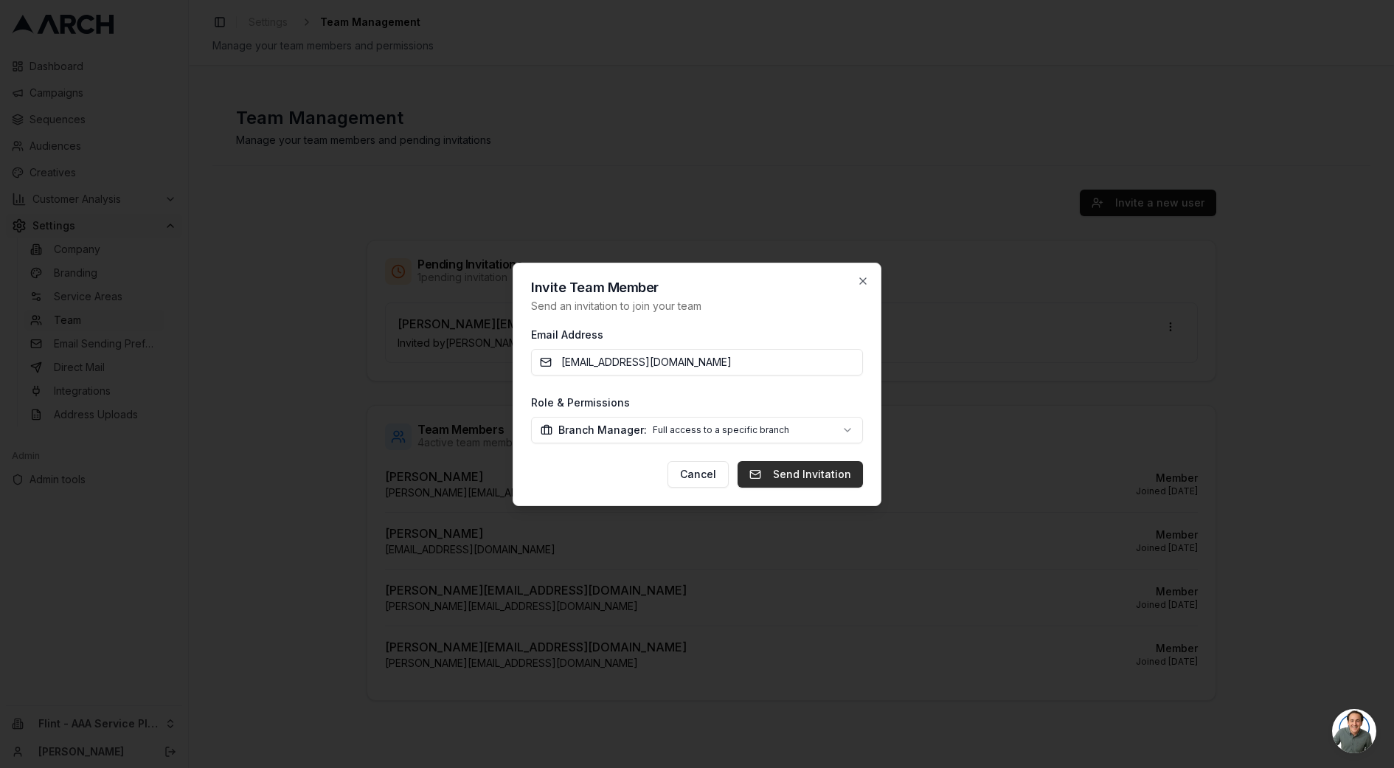
click at [800, 473] on button "Send Invitation" at bounding box center [799, 474] width 125 height 27
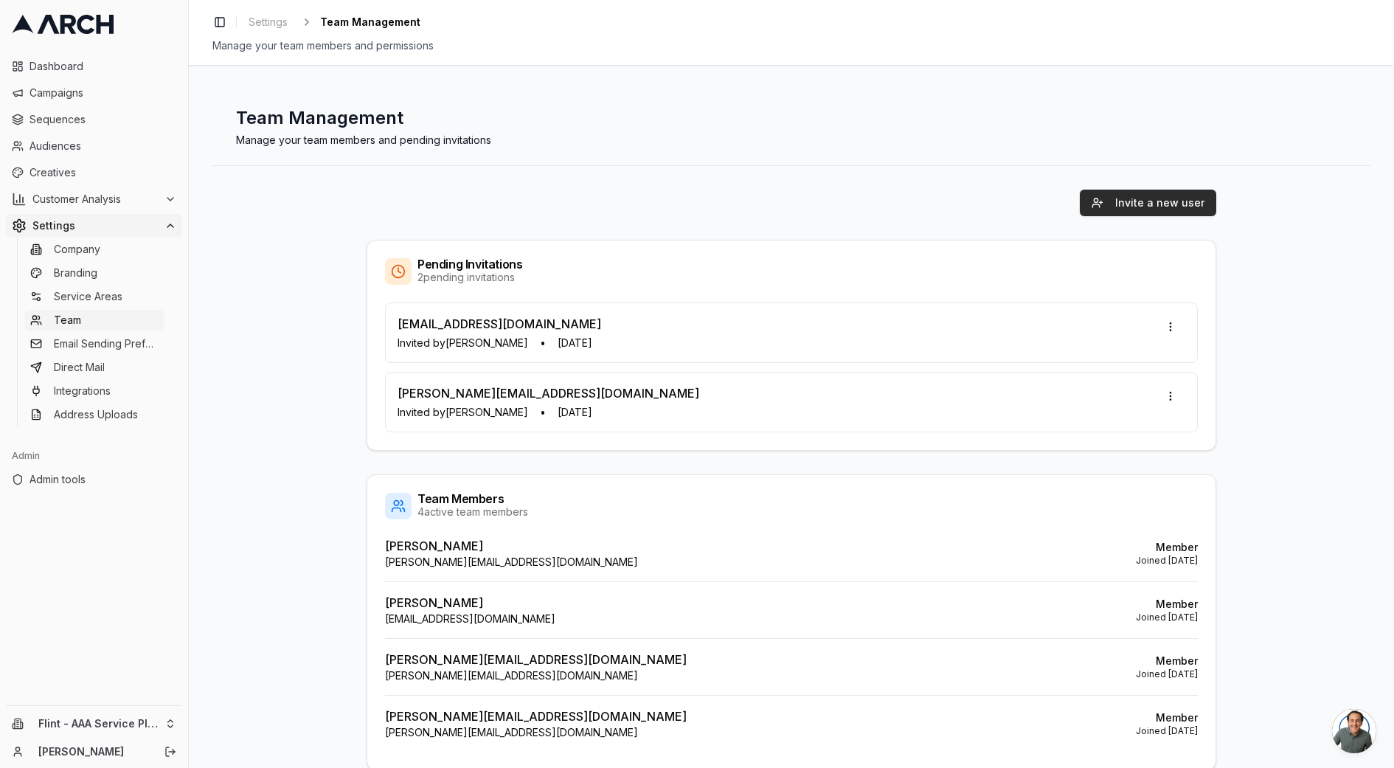
click at [1120, 204] on button "Invite a new user" at bounding box center [1147, 202] width 136 height 27
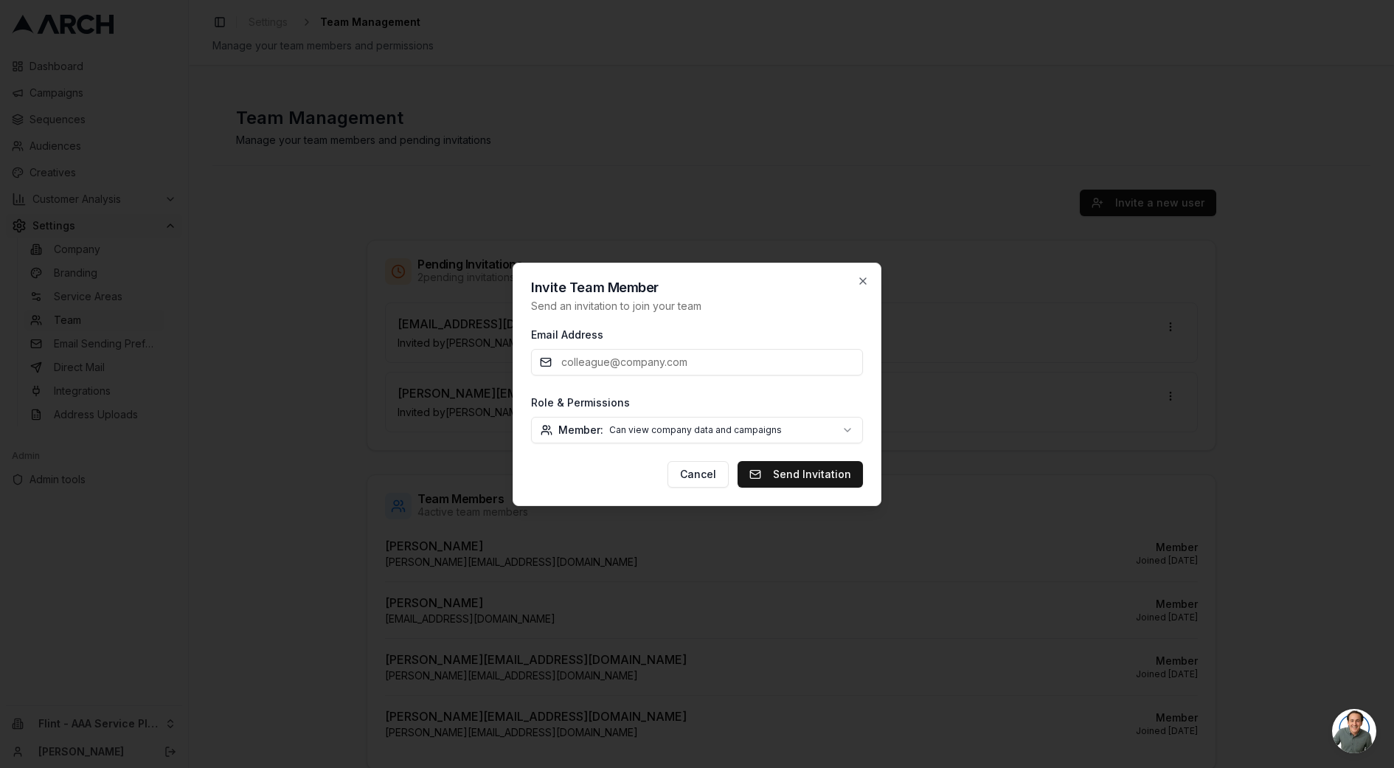
click at [704, 364] on input "Email Address" at bounding box center [697, 362] width 332 height 27
type input "[PERSON_NAME][EMAIL_ADDRESS][DOMAIN_NAME]"
click at [681, 428] on body "Dashboard Campaigns Sequences Audiences Creatives Customer Analysis Settings Co…" at bounding box center [697, 384] width 1394 height 768
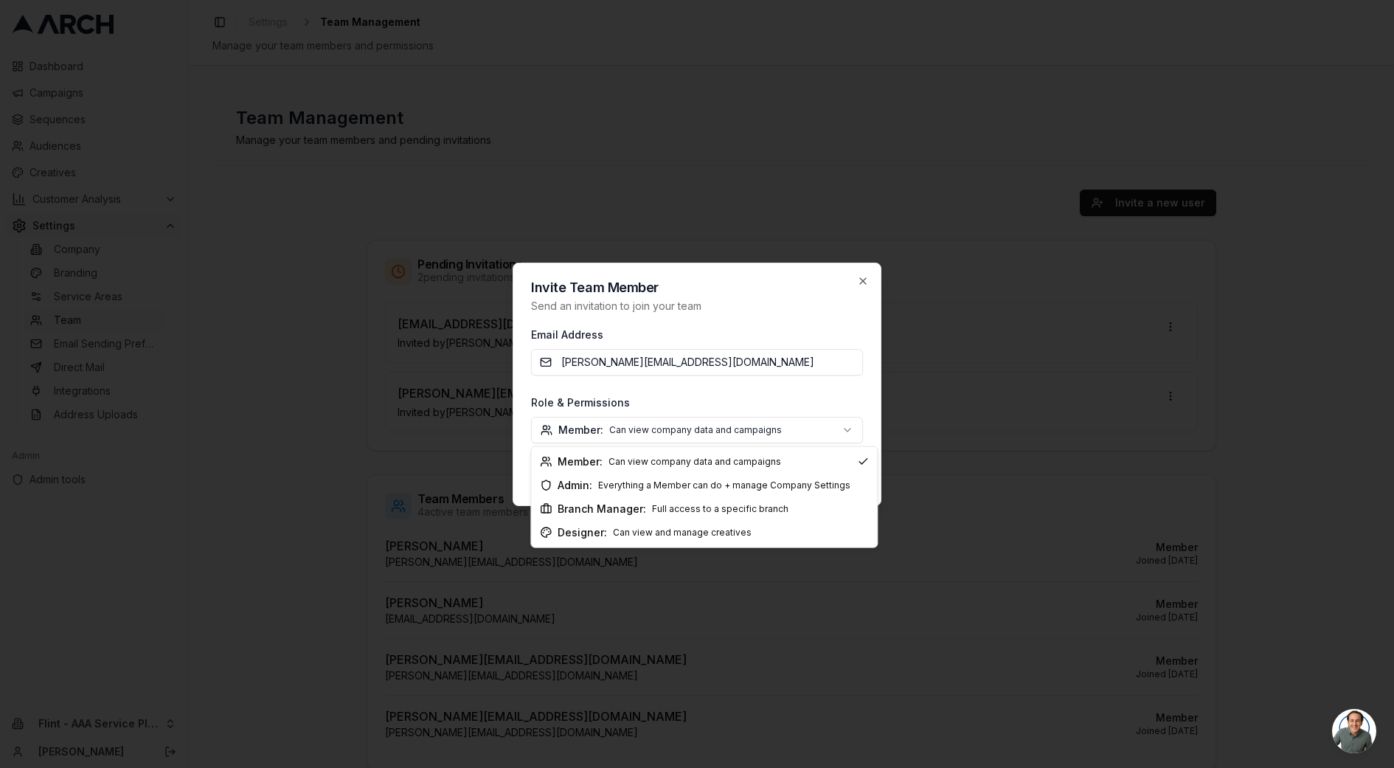
select select "branch_manager"
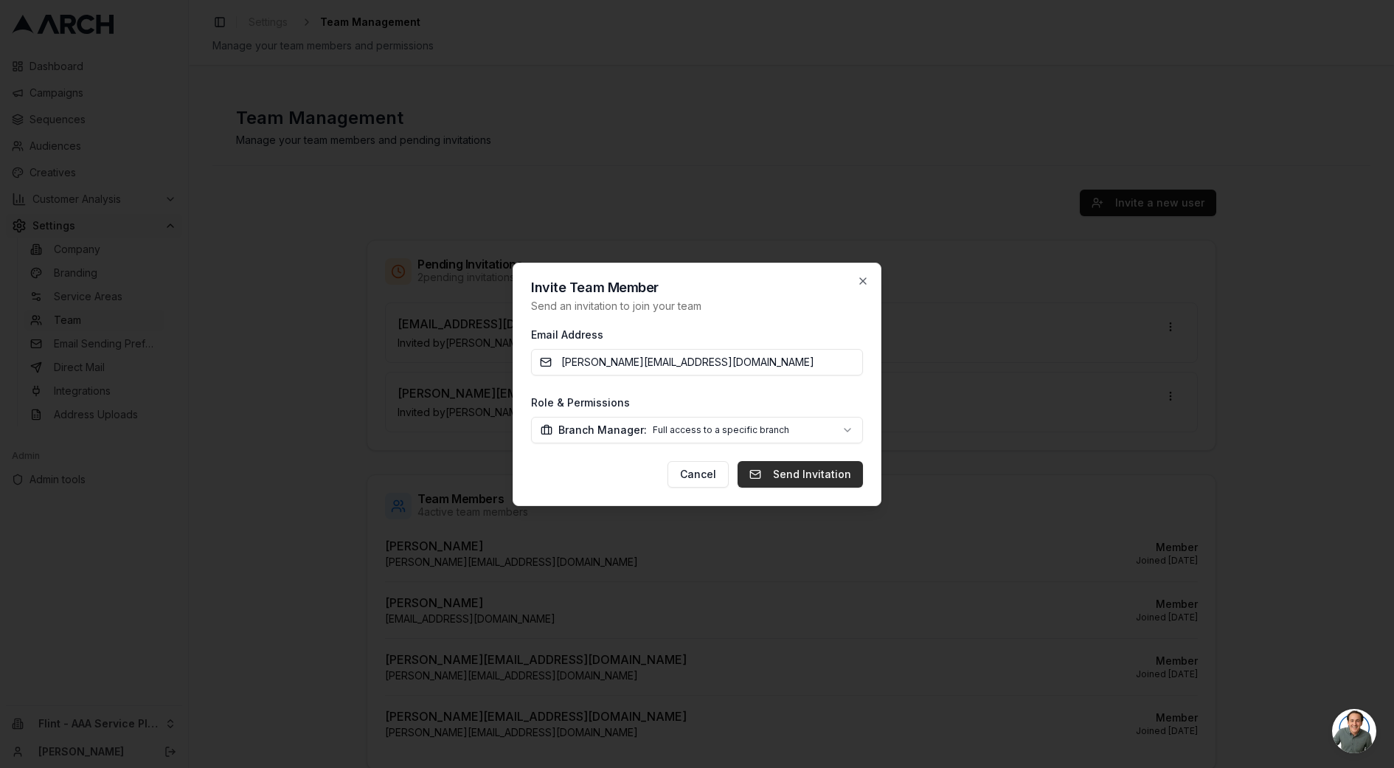
click at [780, 475] on button "Send Invitation" at bounding box center [799, 474] width 125 height 27
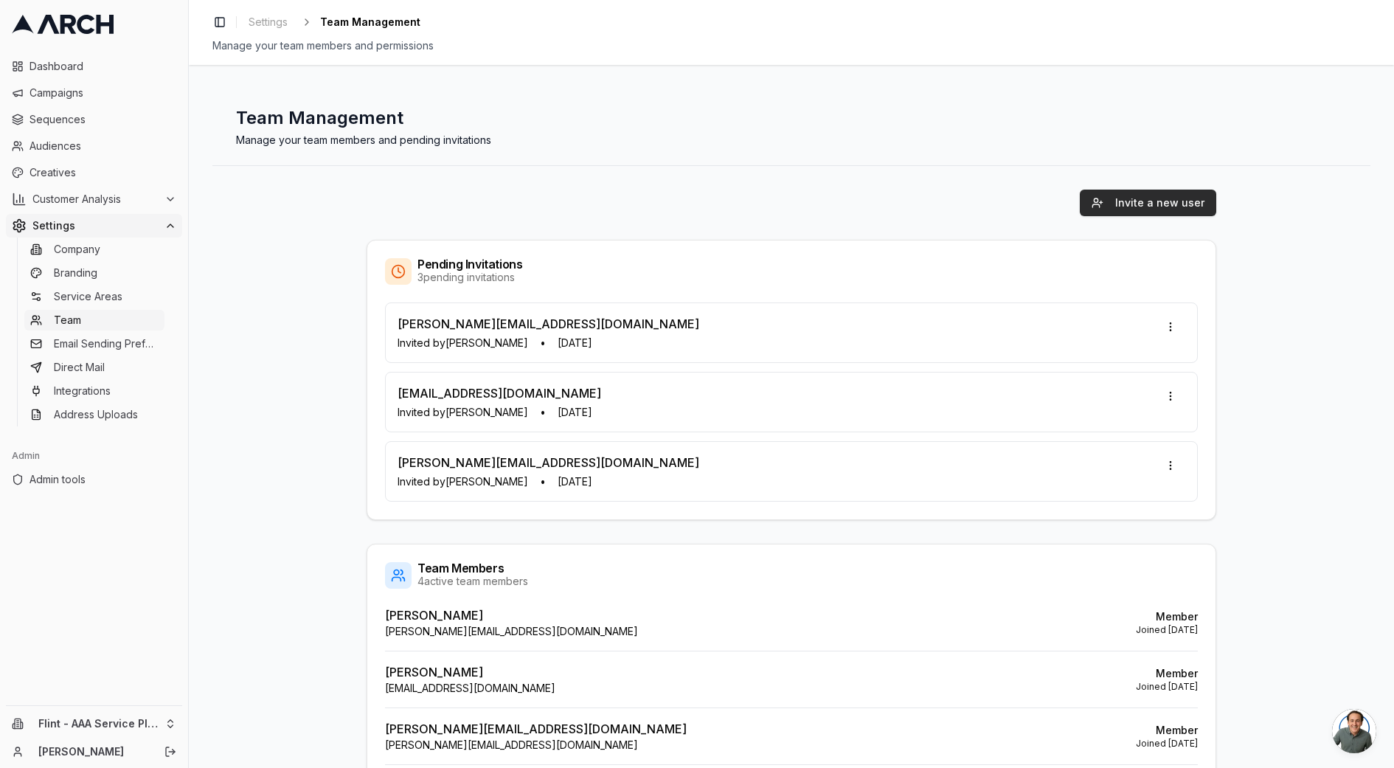
click at [1167, 201] on button "Invite a new user" at bounding box center [1147, 202] width 136 height 27
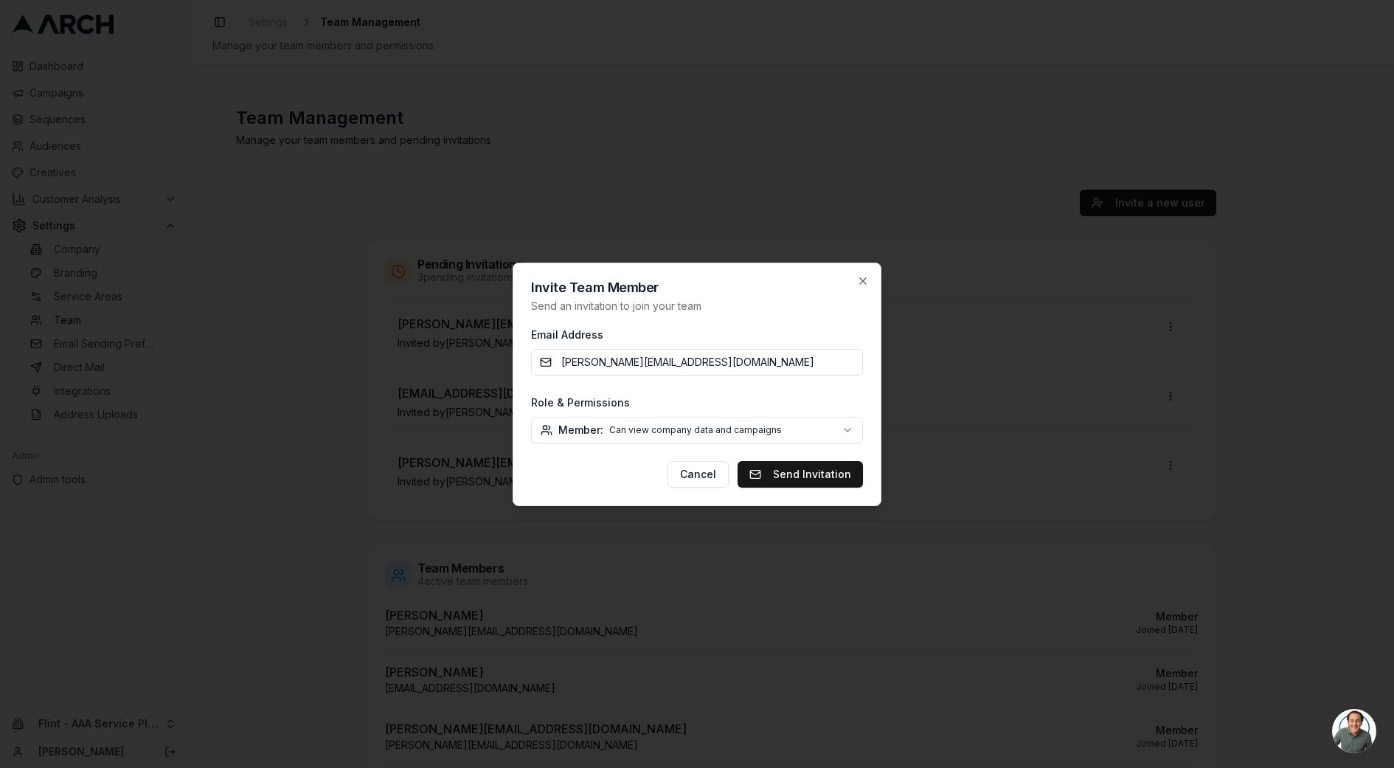
type input "[PERSON_NAME][EMAIL_ADDRESS][DOMAIN_NAME]"
click at [687, 428] on body "Dashboard Campaigns Sequences Audiences Creatives Customer Analysis Settings Co…" at bounding box center [697, 384] width 1394 height 768
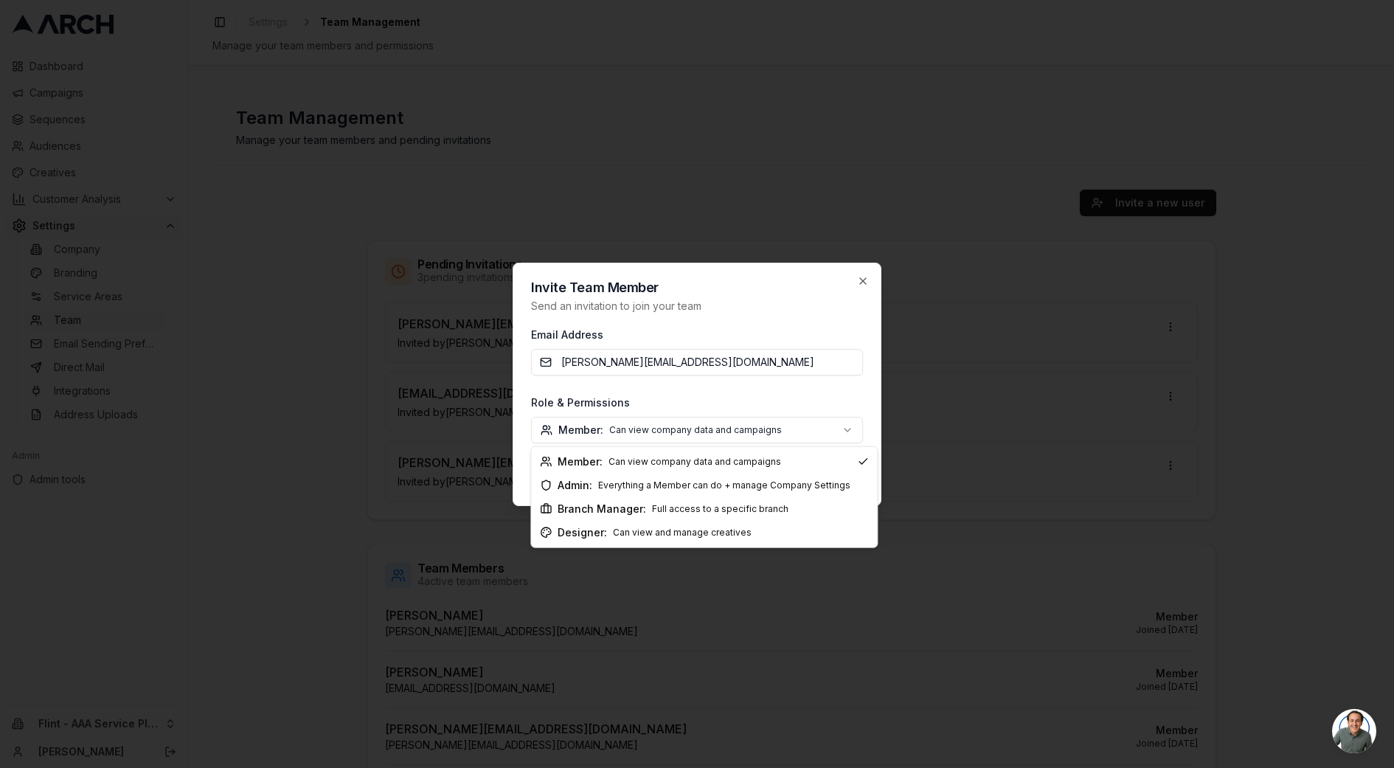
select select "branch_manager"
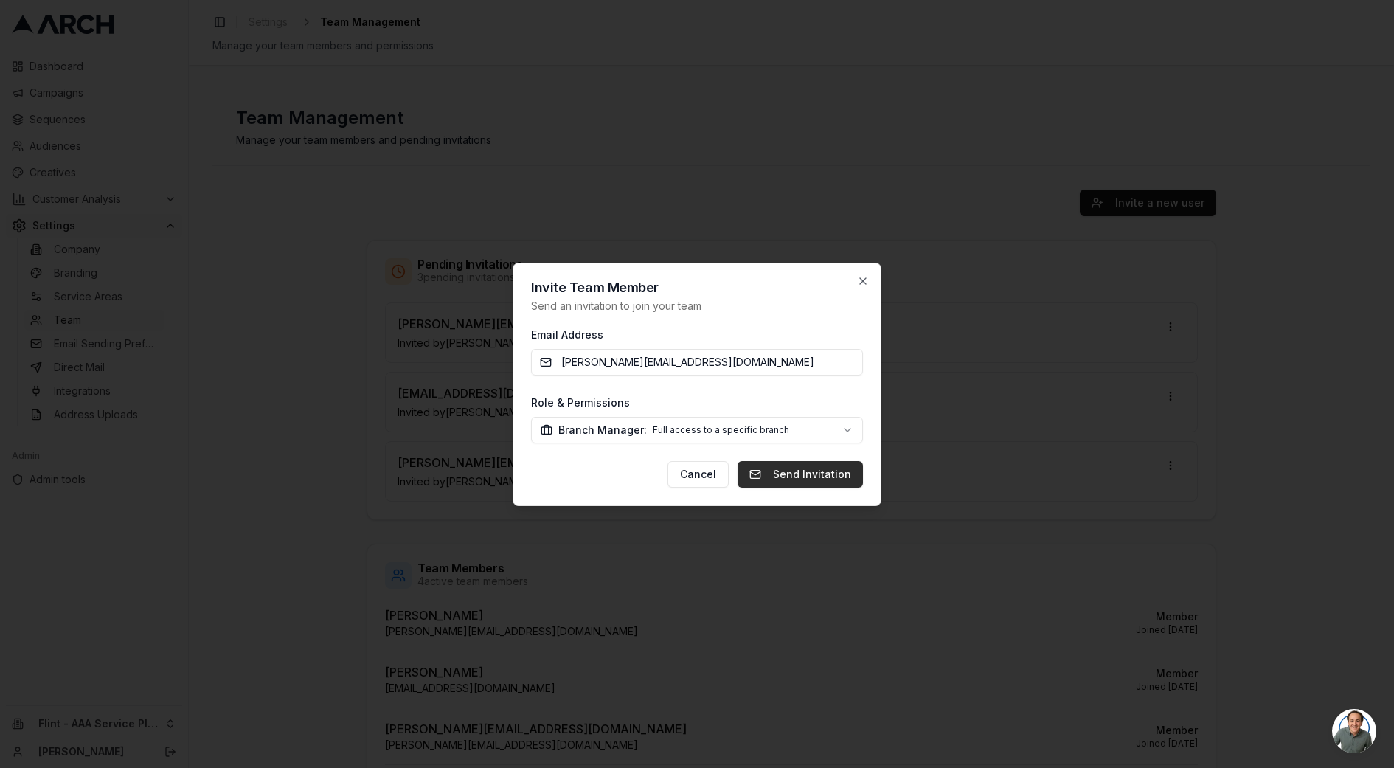
click at [786, 472] on button "Send Invitation" at bounding box center [799, 474] width 125 height 27
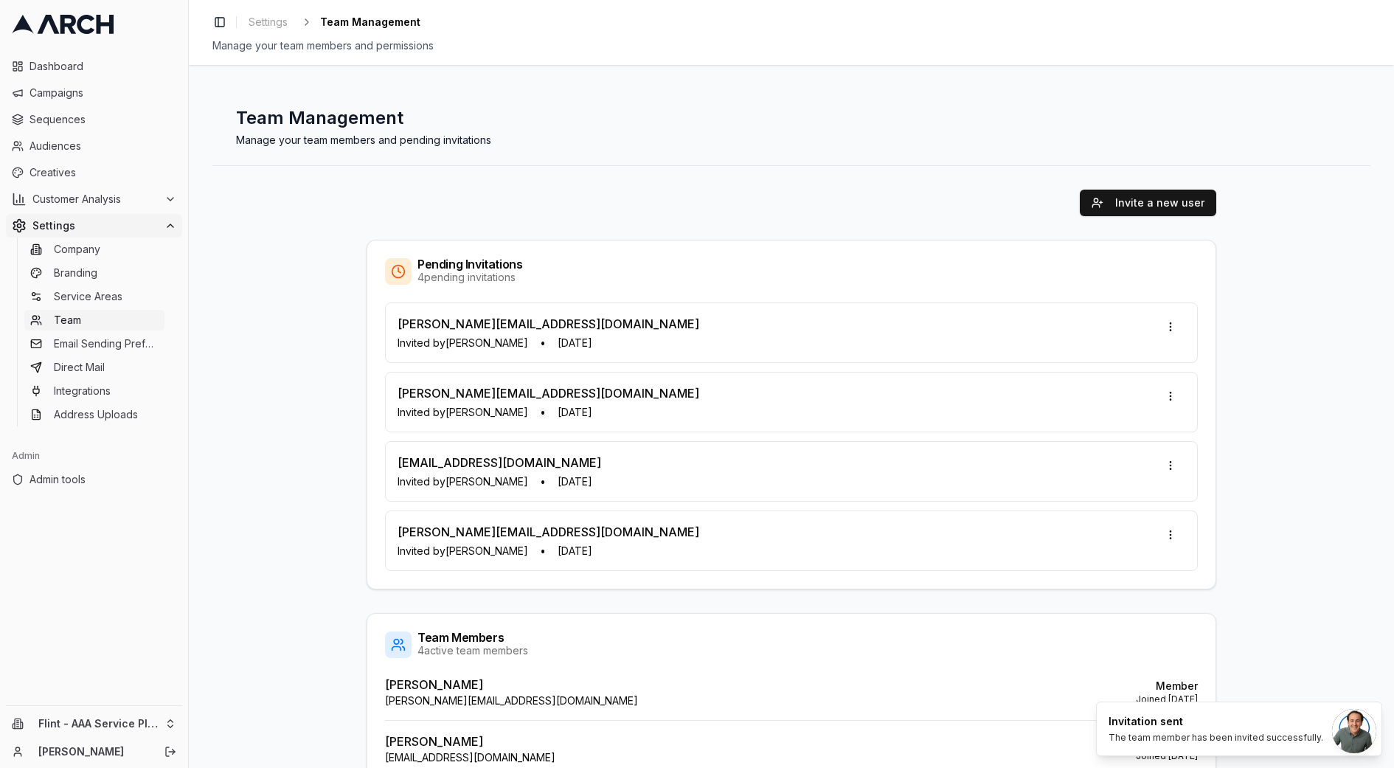
scroll to position [164, 0]
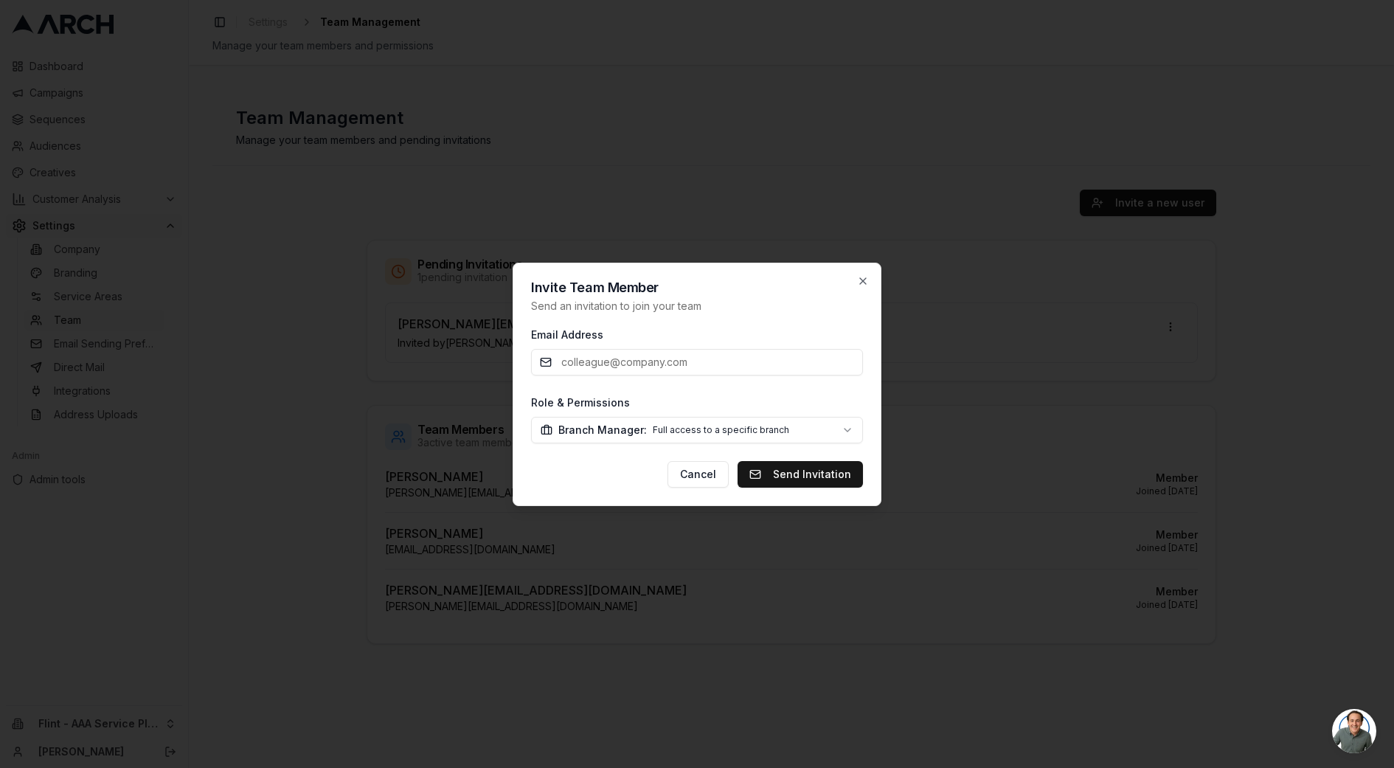
select select "branch_manager"
click at [869, 282] on div "Invite Team Member Send an invitation to join your team Email Address Role & Pe…" at bounding box center [696, 383] width 369 height 243
click at [861, 281] on icon "button" at bounding box center [863, 281] width 12 height 12
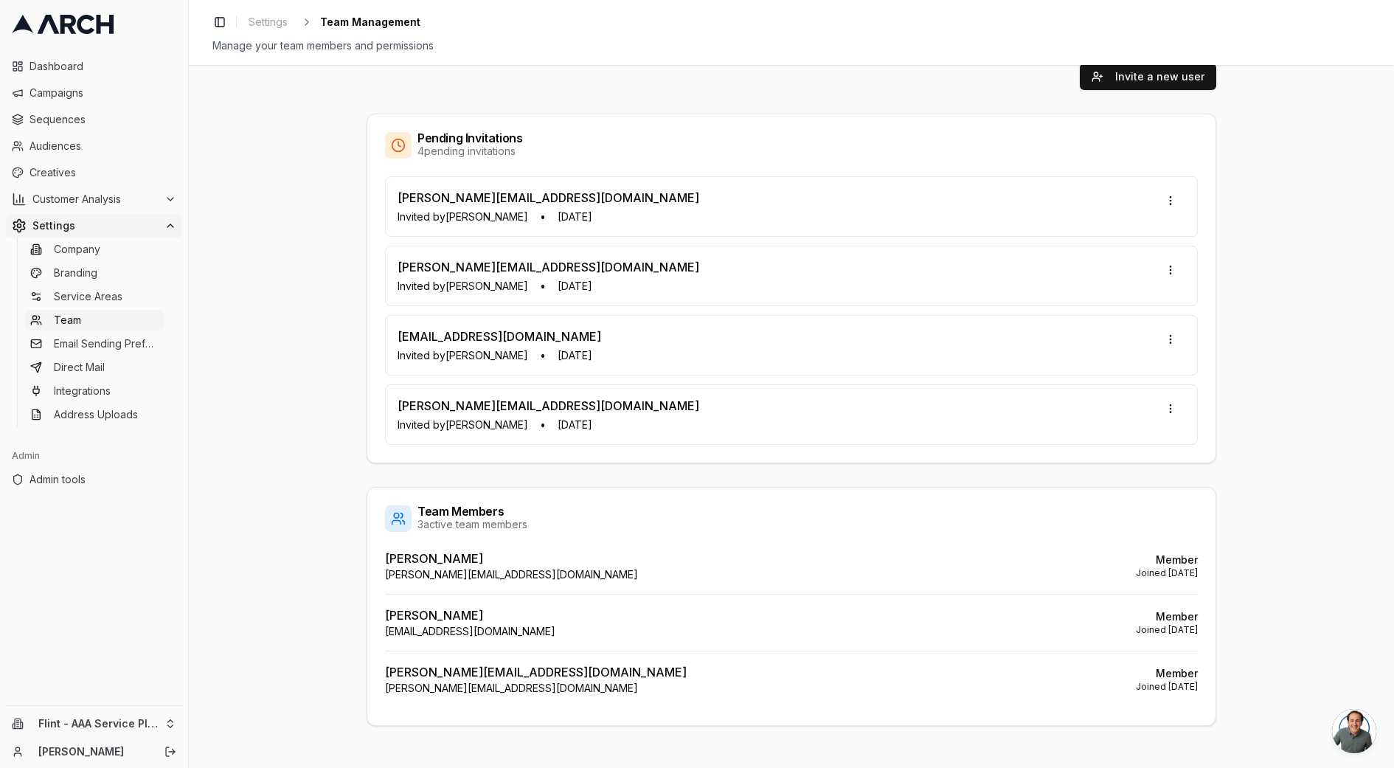
scroll to position [44, 0]
